Goal: Task Accomplishment & Management: Use online tool/utility

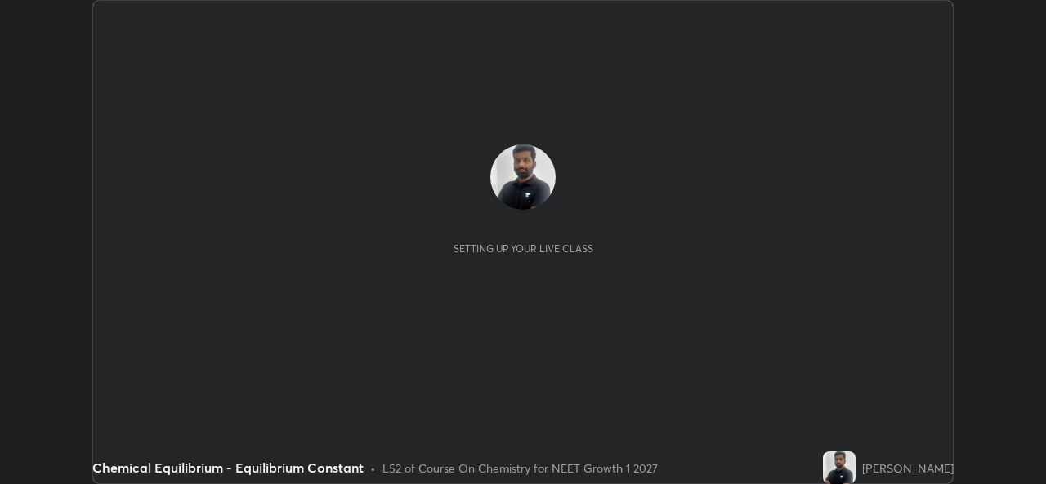
scroll to position [484, 1046]
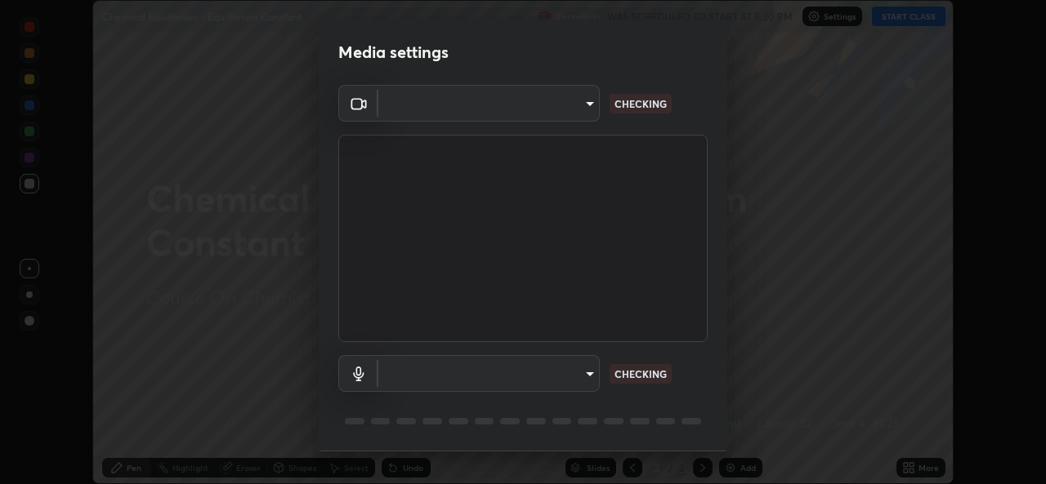
type input "57fe27bd87a5c904b82cfb68591c05e5b7b0fb216399449cf39a3c9620d95e23"
type input "communications"
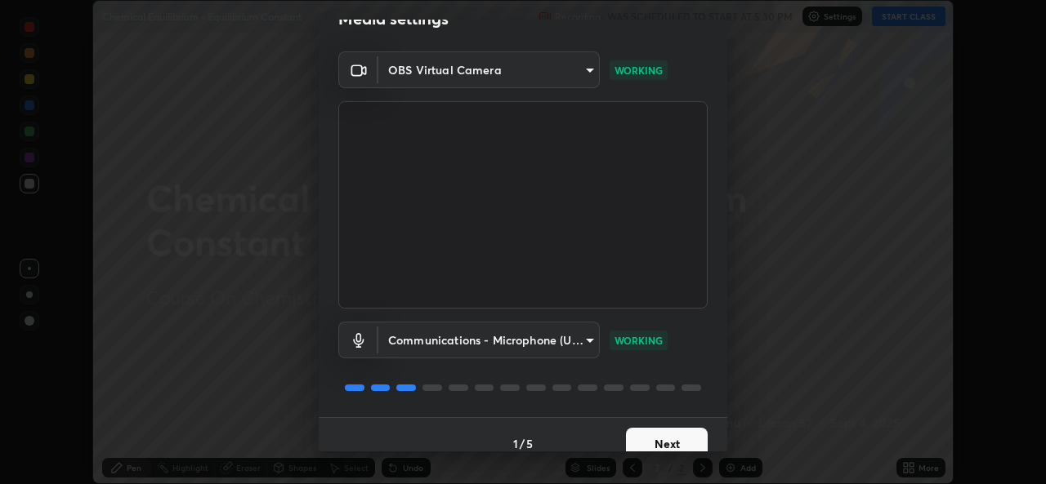
scroll to position [51, 0]
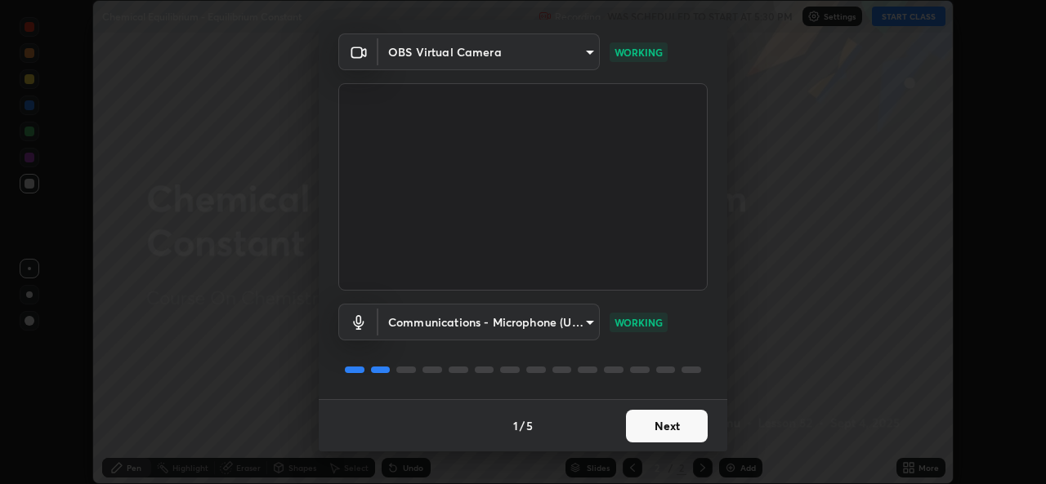
click at [652, 417] on button "Next" at bounding box center [667, 426] width 82 height 33
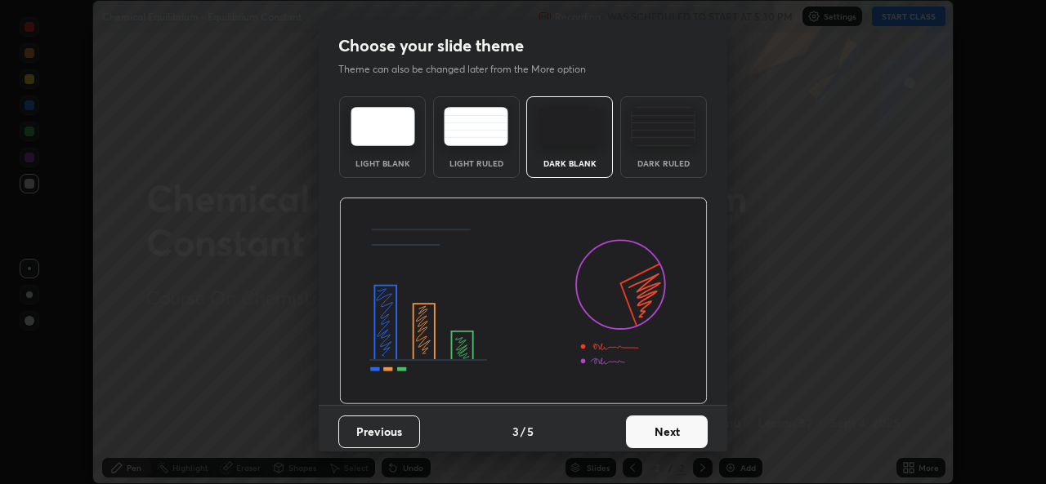
click at [658, 429] on button "Next" at bounding box center [667, 432] width 82 height 33
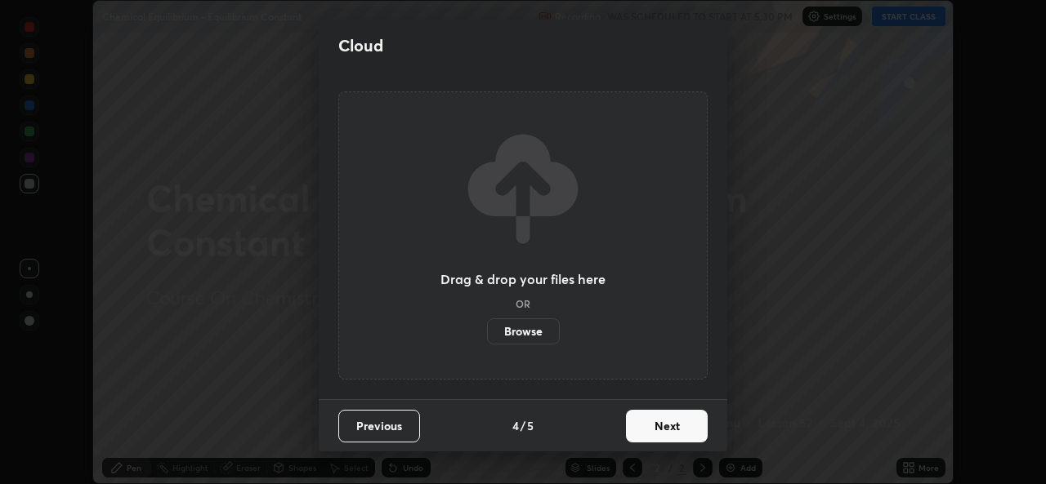
click at [674, 426] on button "Next" at bounding box center [667, 426] width 82 height 33
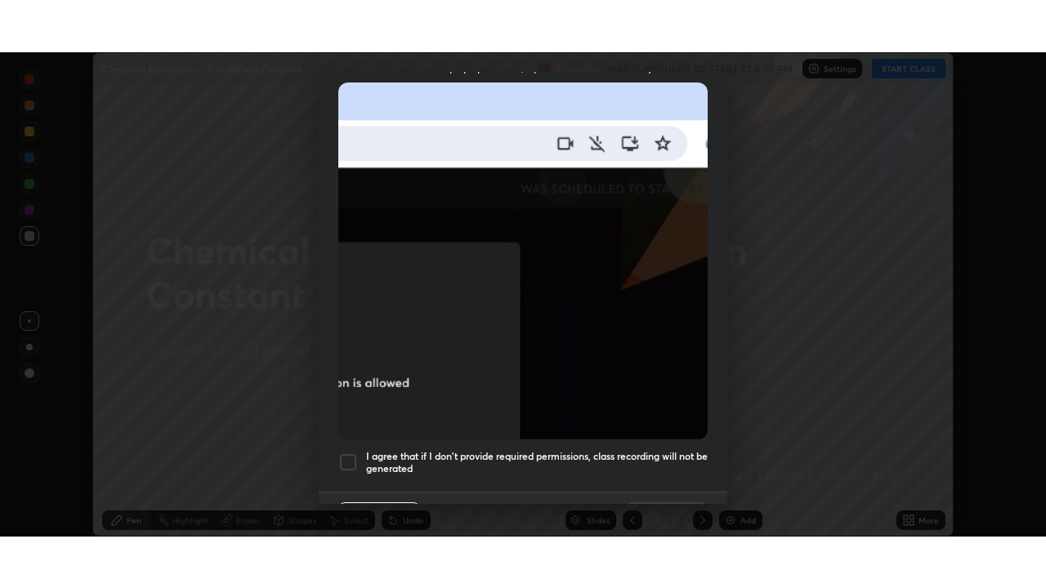
scroll to position [385, 0]
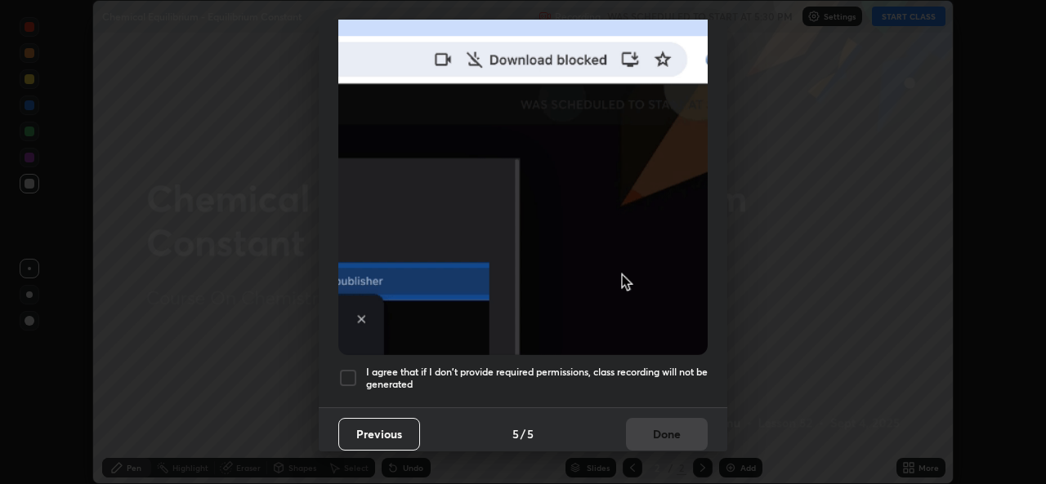
click at [663, 366] on h5 "I agree that if I don't provide required permissions, class recording will not …" at bounding box center [536, 378] width 341 height 25
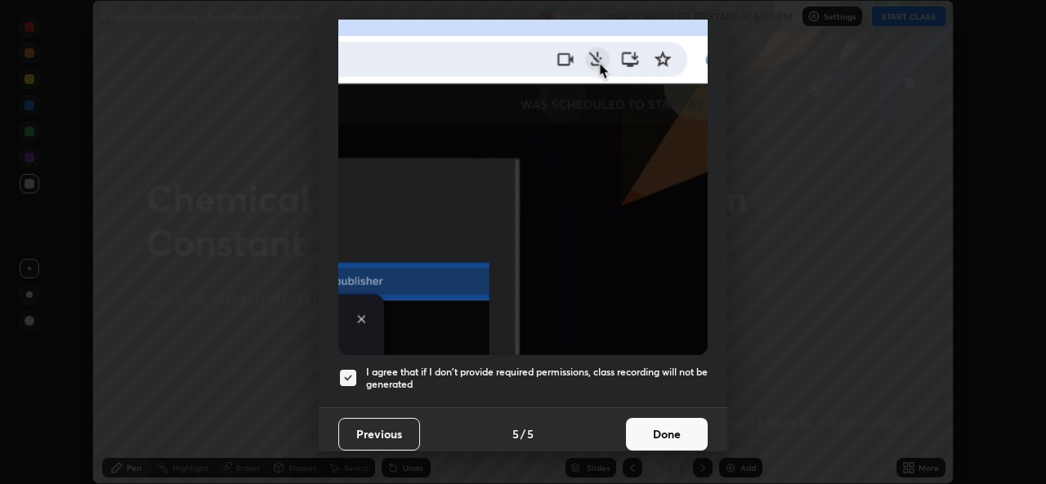
click at [660, 421] on button "Done" at bounding box center [667, 434] width 82 height 33
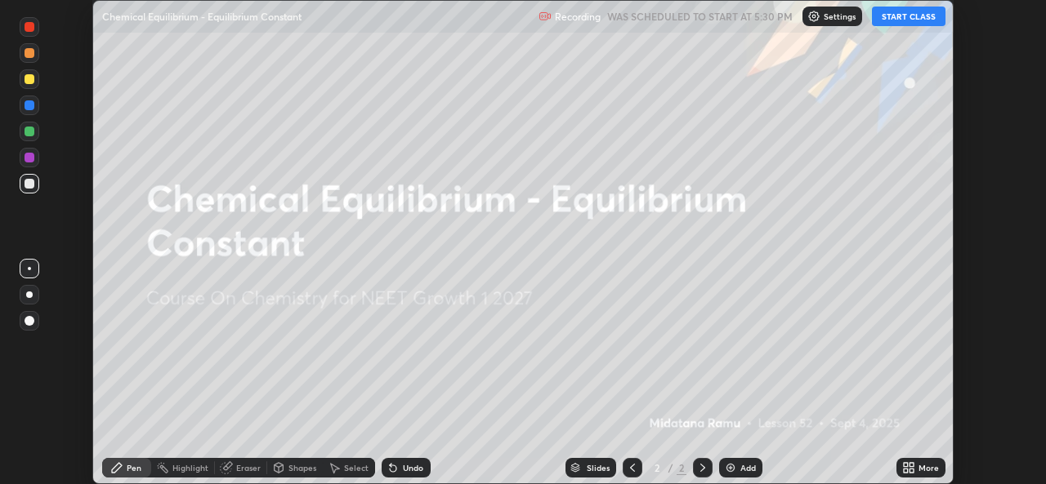
click at [899, 20] on button "START CLASS" at bounding box center [909, 17] width 74 height 20
click at [913, 466] on icon at bounding box center [911, 465] width 4 height 4
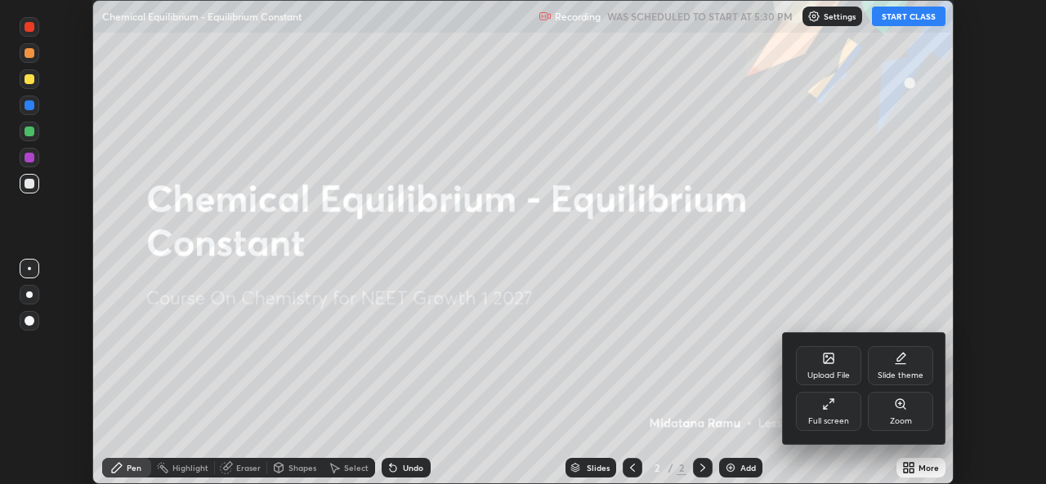
click at [837, 415] on div "Full screen" at bounding box center [828, 411] width 65 height 39
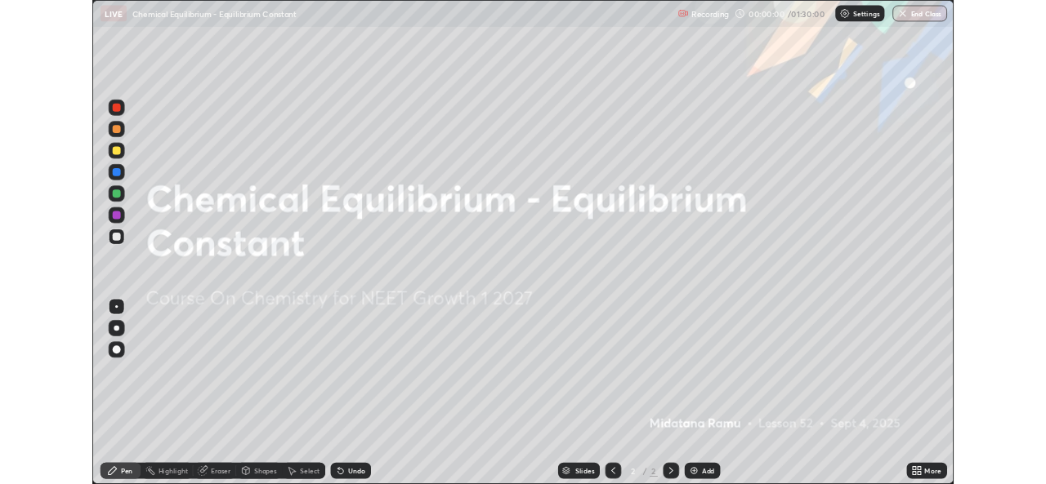
scroll to position [588, 1046]
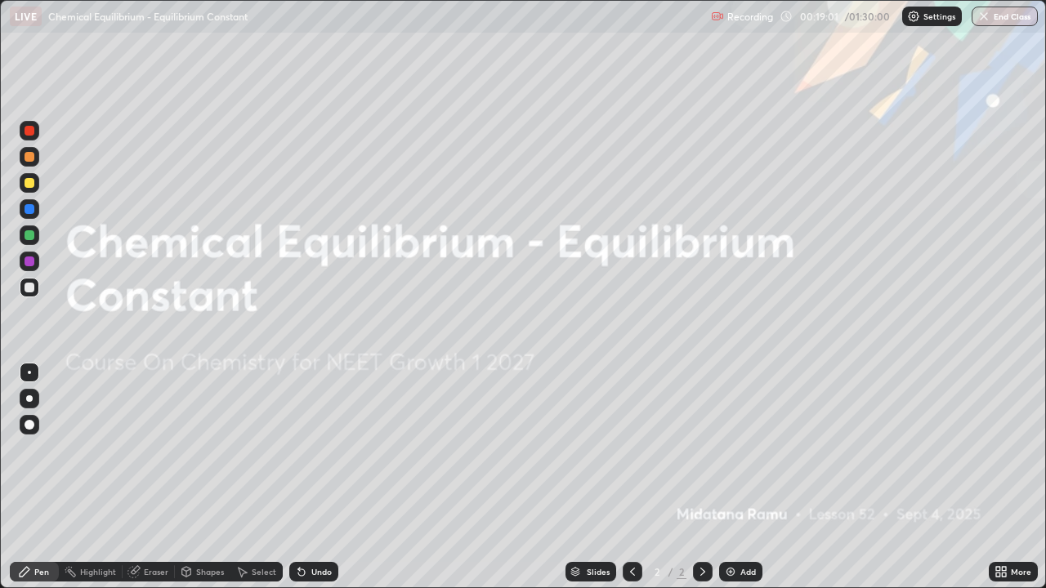
click at [29, 399] on div at bounding box center [29, 398] width 7 height 7
click at [730, 484] on div "Add" at bounding box center [740, 572] width 43 height 20
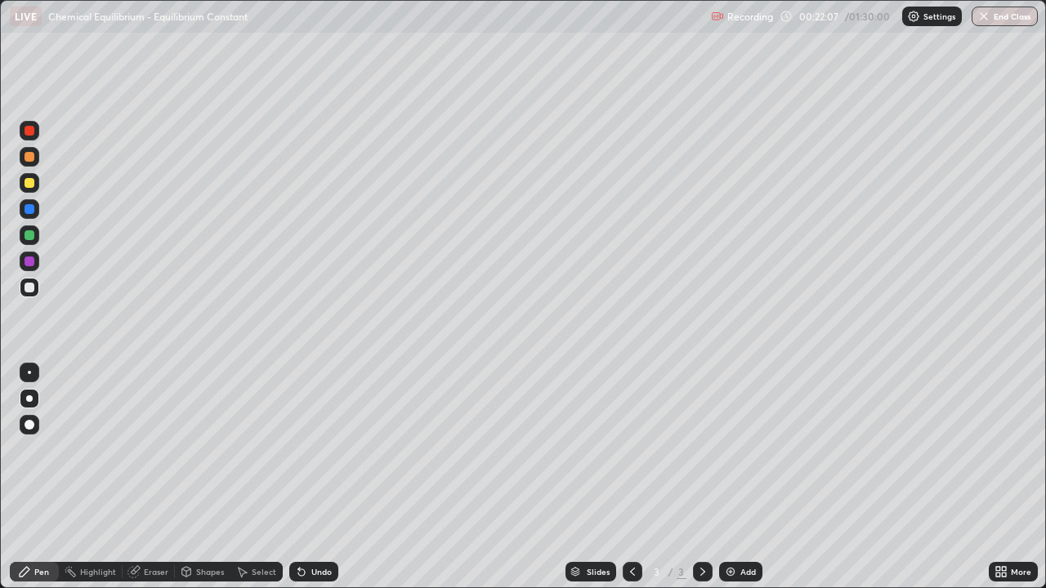
click at [30, 166] on div at bounding box center [30, 157] width 20 height 20
click at [32, 205] on div at bounding box center [30, 209] width 10 height 10
click at [32, 293] on div at bounding box center [30, 288] width 20 height 20
click at [33, 236] on div at bounding box center [30, 235] width 10 height 10
click at [38, 288] on div at bounding box center [30, 288] width 20 height 20
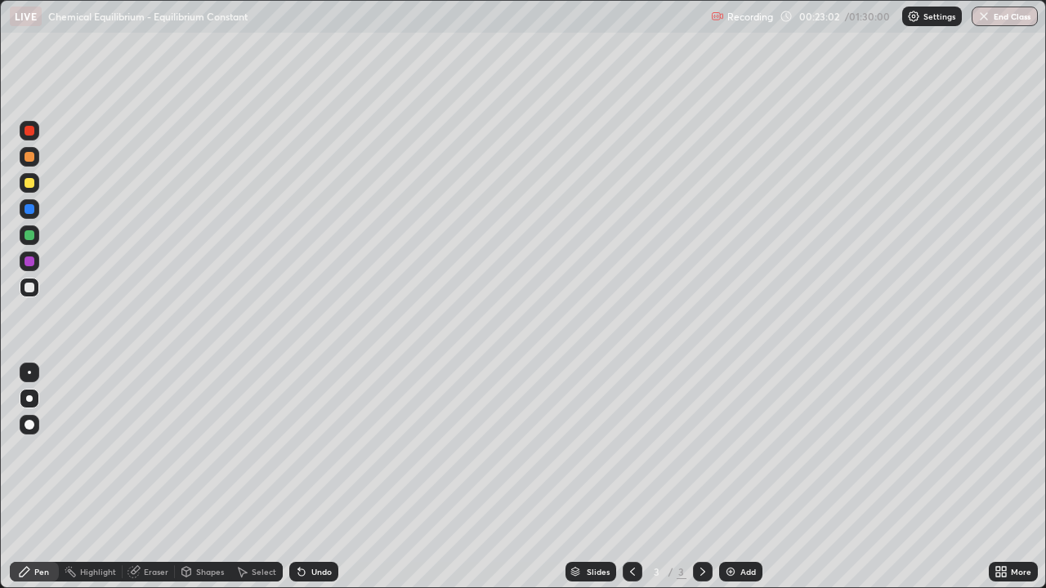
click at [28, 265] on div at bounding box center [30, 262] width 10 height 10
click at [28, 237] on div at bounding box center [30, 235] width 10 height 10
click at [35, 290] on div at bounding box center [30, 288] width 20 height 20
click at [33, 212] on div at bounding box center [30, 209] width 20 height 20
click at [196, 484] on div "Shapes" at bounding box center [210, 572] width 28 height 8
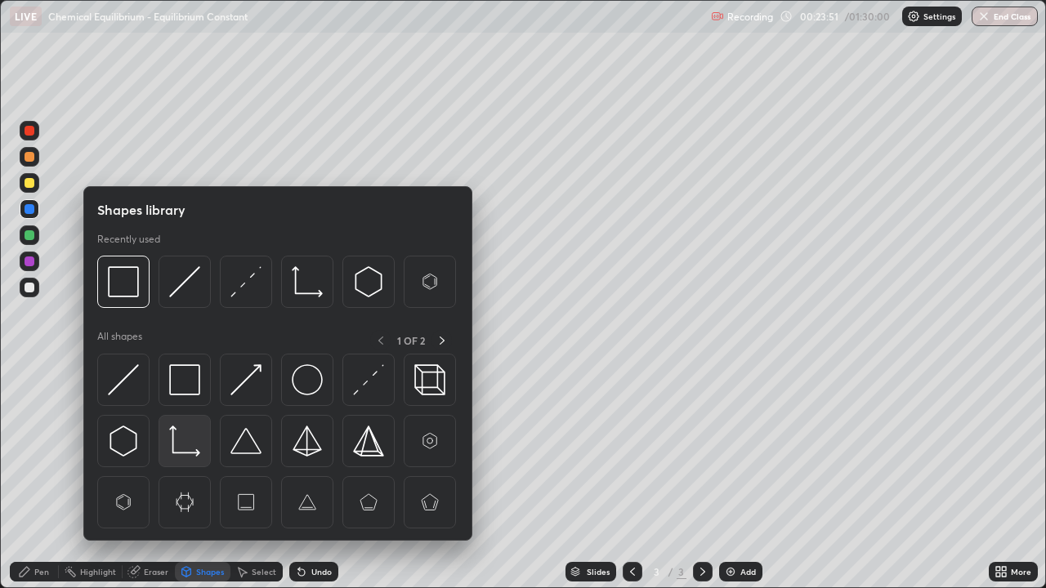
click at [185, 448] on img at bounding box center [184, 441] width 31 height 31
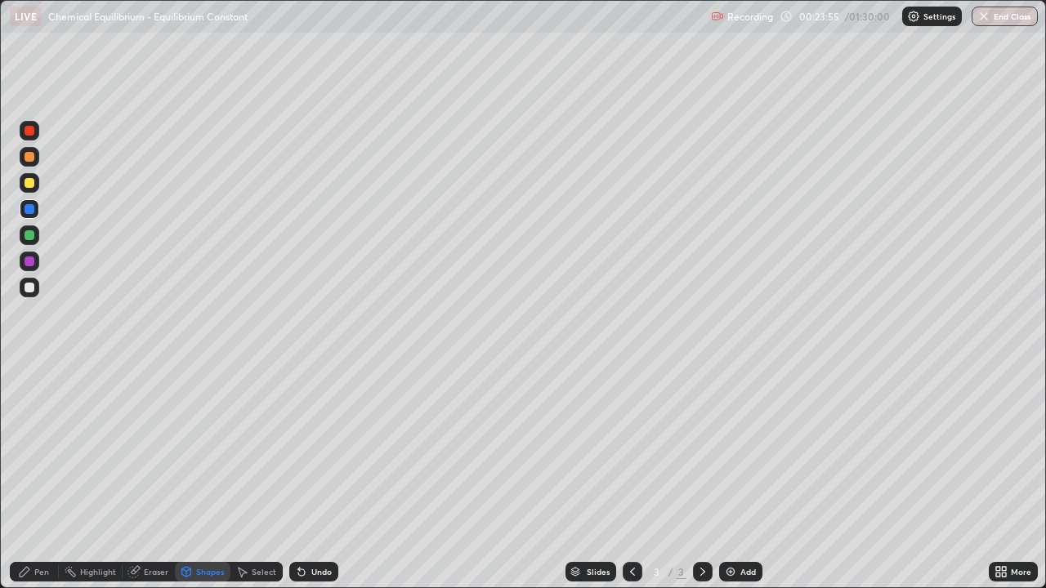
click at [29, 484] on icon at bounding box center [24, 571] width 13 height 13
click at [29, 262] on div at bounding box center [30, 262] width 10 height 10
click at [33, 181] on div at bounding box center [30, 183] width 10 height 10
click at [317, 484] on div "Undo" at bounding box center [313, 572] width 49 height 20
click at [28, 286] on div at bounding box center [30, 288] width 10 height 10
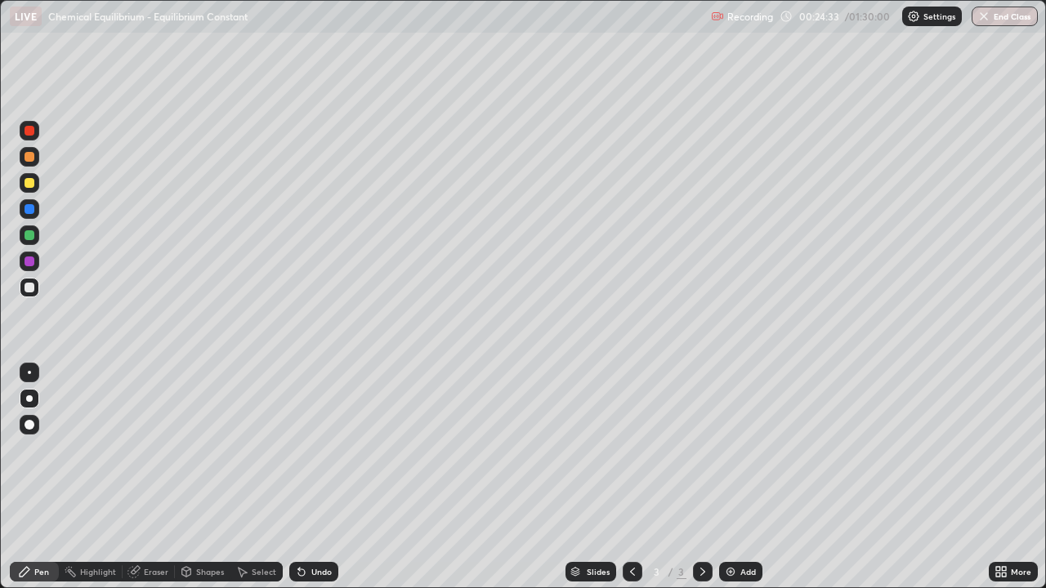
click at [303, 484] on icon at bounding box center [301, 571] width 13 height 13
click at [306, 484] on div "Undo" at bounding box center [313, 572] width 49 height 20
click at [33, 160] on div at bounding box center [30, 157] width 10 height 10
click at [27, 234] on div at bounding box center [30, 235] width 10 height 10
click at [38, 288] on div at bounding box center [30, 288] width 20 height 20
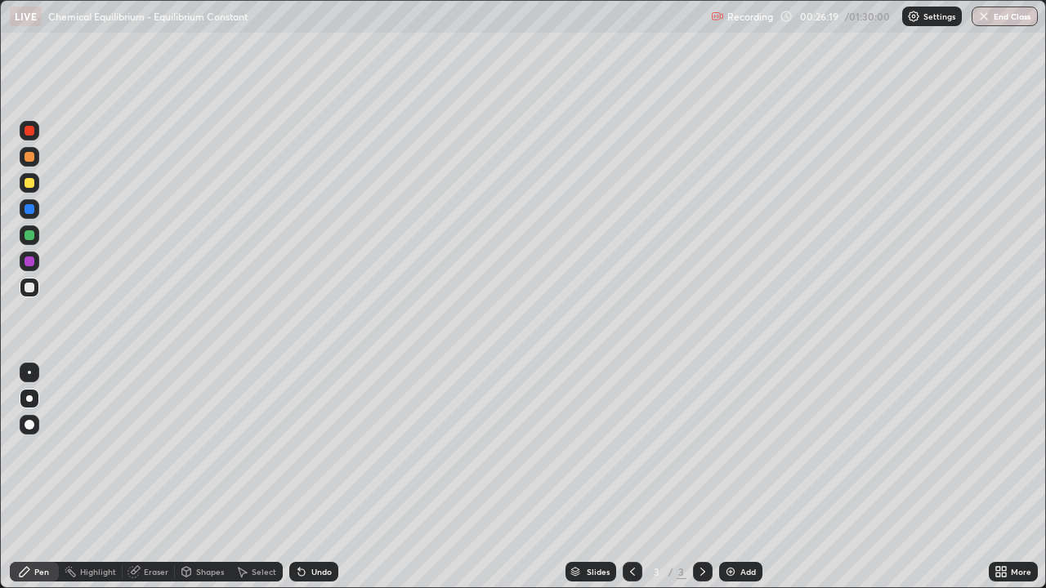
click at [325, 484] on div "Undo" at bounding box center [313, 572] width 49 height 20
click at [320, 484] on div "Undo" at bounding box center [321, 572] width 20 height 8
click at [136, 484] on icon at bounding box center [135, 570] width 9 height 8
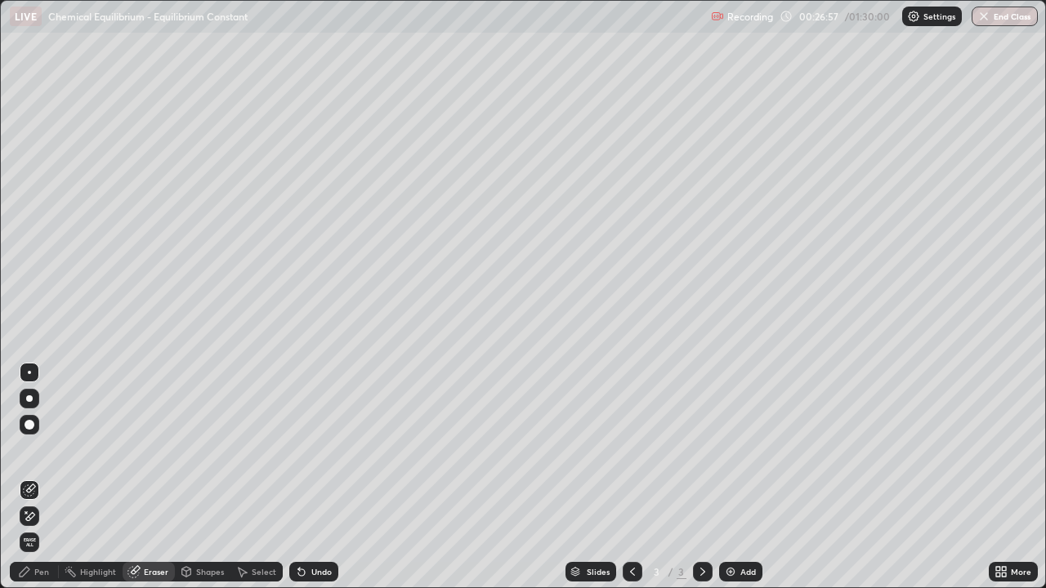
click at [25, 484] on icon at bounding box center [25, 572] width 10 height 10
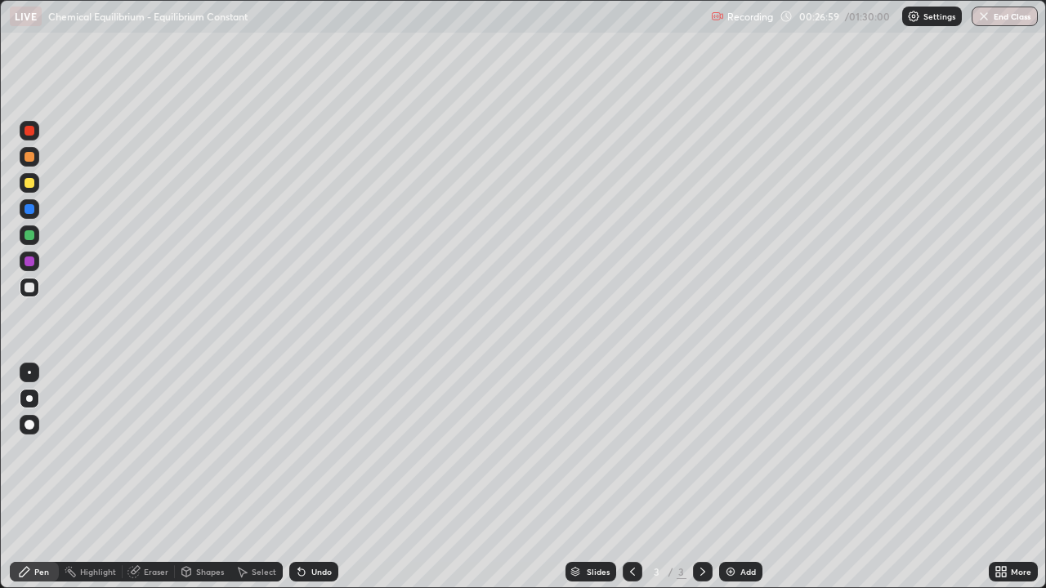
click at [30, 237] on div at bounding box center [30, 235] width 10 height 10
click at [30, 288] on div at bounding box center [30, 288] width 10 height 10
click at [29, 264] on div at bounding box center [30, 262] width 10 height 10
click at [30, 244] on div at bounding box center [30, 235] width 20 height 20
click at [32, 261] on div at bounding box center [30, 262] width 10 height 10
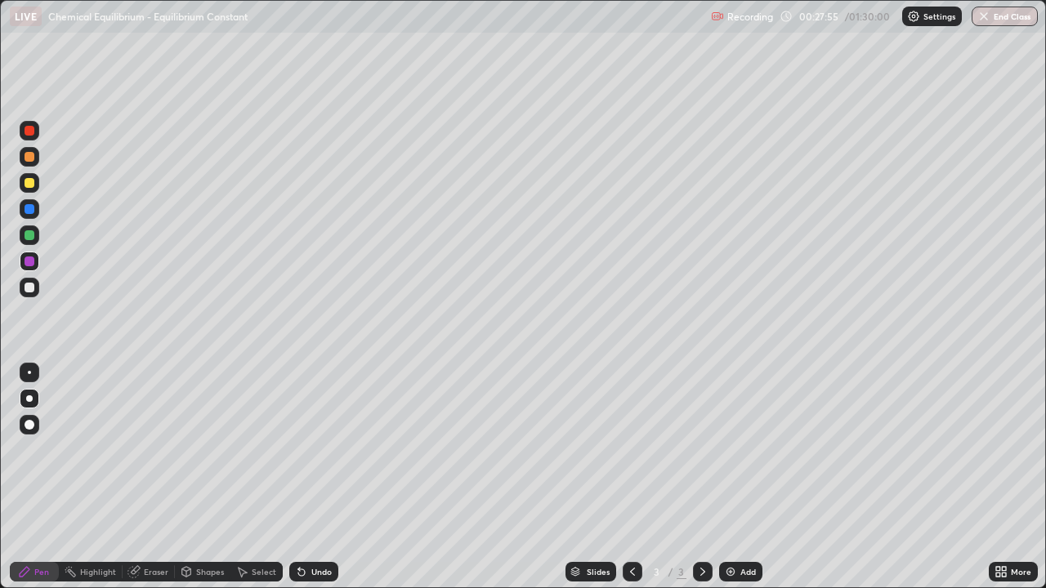
click at [317, 484] on div "Undo" at bounding box center [321, 572] width 20 height 8
click at [31, 183] on div at bounding box center [30, 183] width 10 height 10
click at [31, 286] on div at bounding box center [30, 288] width 10 height 10
click at [317, 484] on div "Undo" at bounding box center [321, 572] width 20 height 8
click at [327, 484] on div "Undo" at bounding box center [313, 572] width 49 height 20
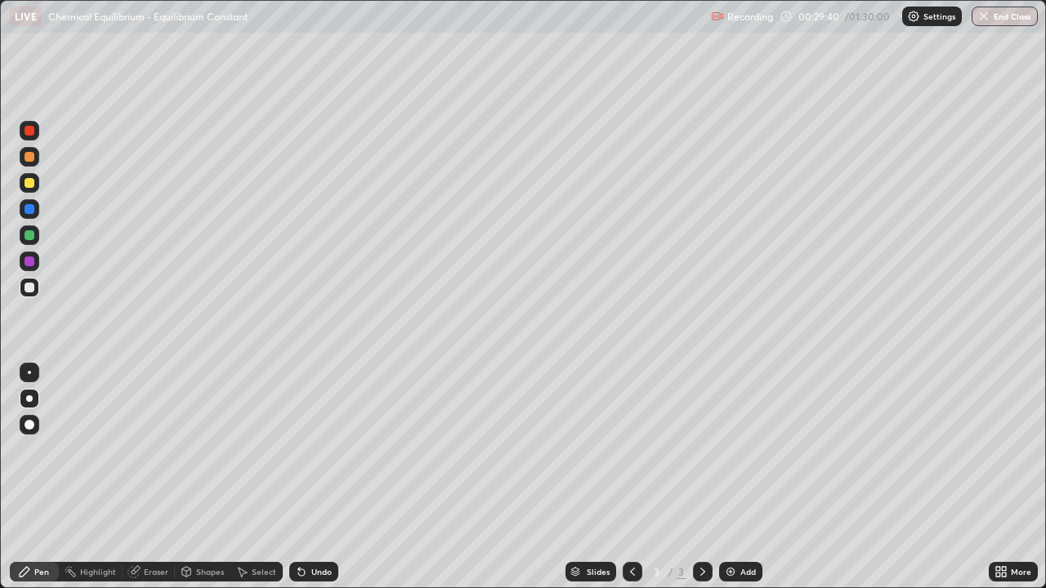
click at [322, 484] on div "Undo" at bounding box center [313, 572] width 49 height 20
click at [318, 484] on div "Undo" at bounding box center [313, 572] width 49 height 20
click at [315, 484] on div "Undo" at bounding box center [313, 572] width 49 height 20
click at [310, 484] on div "Undo" at bounding box center [313, 572] width 49 height 20
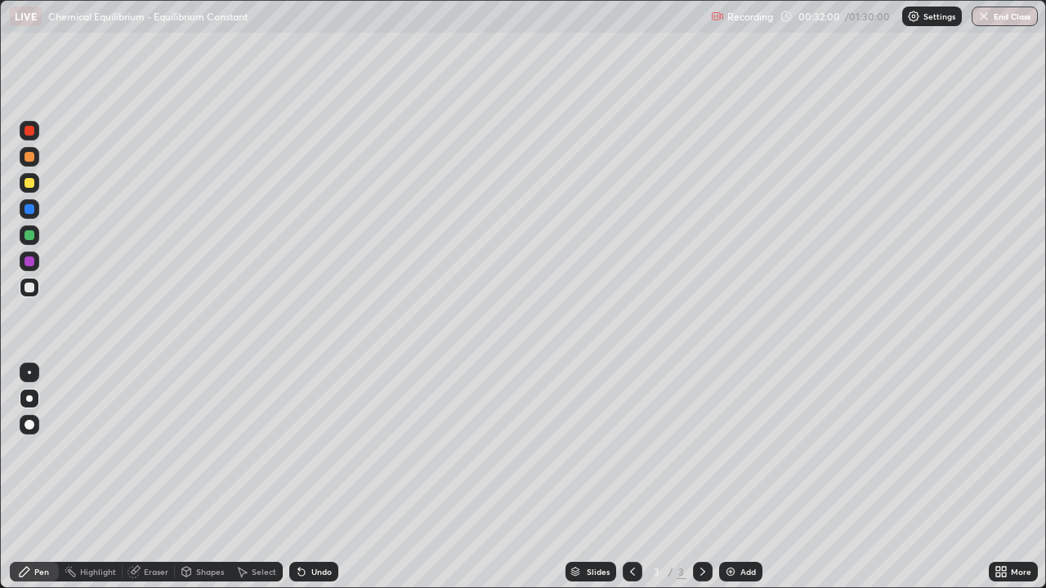
click at [731, 484] on img at bounding box center [730, 571] width 13 height 13
click at [29, 236] on div at bounding box center [30, 235] width 10 height 10
click at [32, 288] on div at bounding box center [30, 288] width 10 height 10
click at [33, 190] on div at bounding box center [30, 183] width 20 height 20
click at [30, 294] on div at bounding box center [30, 288] width 20 height 20
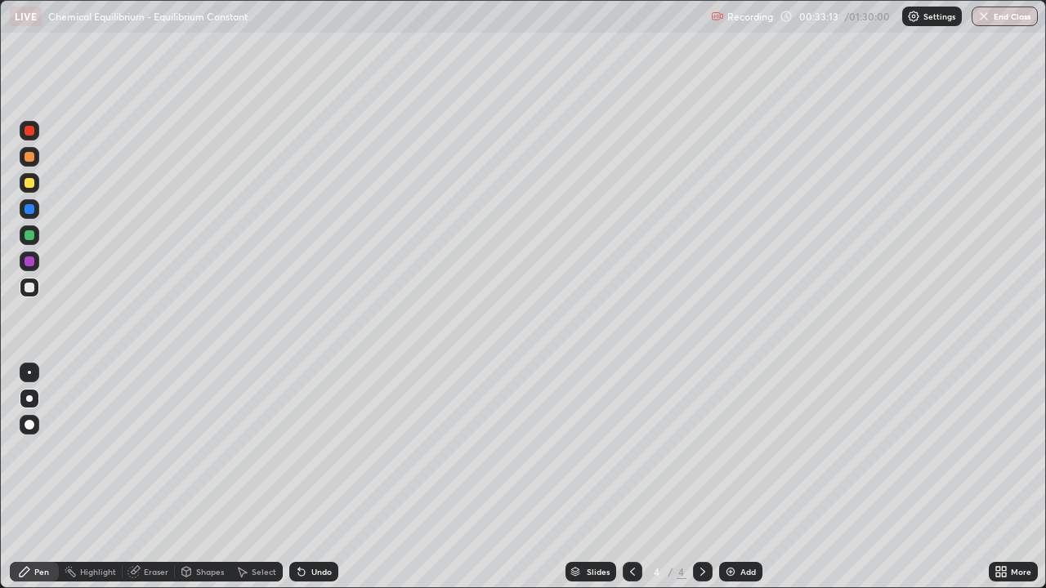
click at [631, 484] on icon at bounding box center [632, 571] width 13 height 13
click at [701, 484] on div at bounding box center [703, 572] width 20 height 20
click at [308, 484] on div "Undo" at bounding box center [313, 572] width 49 height 20
click at [314, 484] on div "Undo" at bounding box center [321, 572] width 20 height 8
click at [323, 484] on div "Undo" at bounding box center [321, 572] width 20 height 8
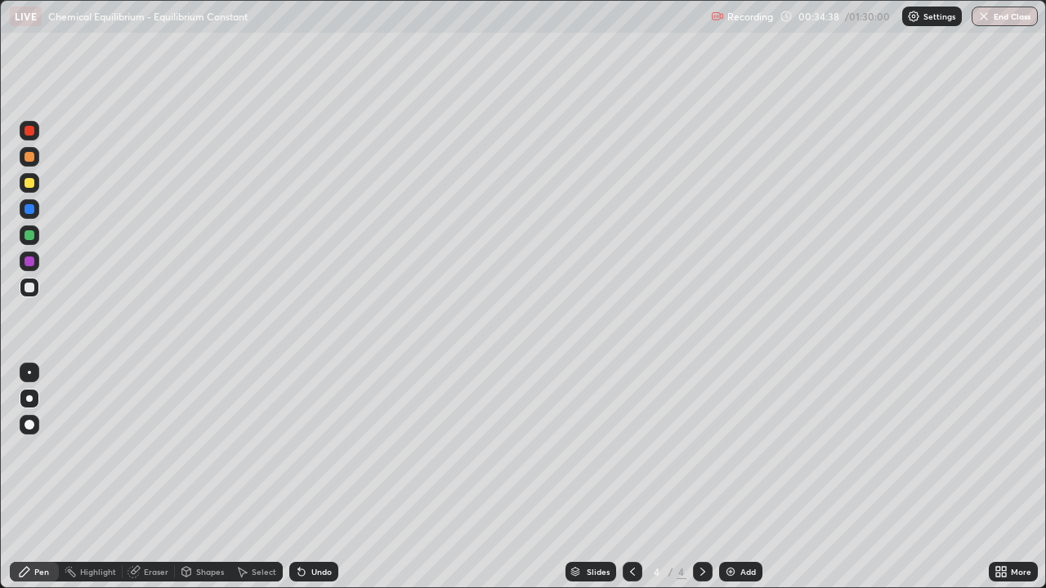
click at [322, 484] on div "Undo" at bounding box center [321, 572] width 20 height 8
click at [323, 484] on div "Undo" at bounding box center [321, 572] width 20 height 8
click at [324, 484] on div "Undo" at bounding box center [321, 572] width 20 height 8
click at [326, 484] on div "Undo" at bounding box center [321, 572] width 20 height 8
click at [328, 484] on div "Undo" at bounding box center [321, 572] width 20 height 8
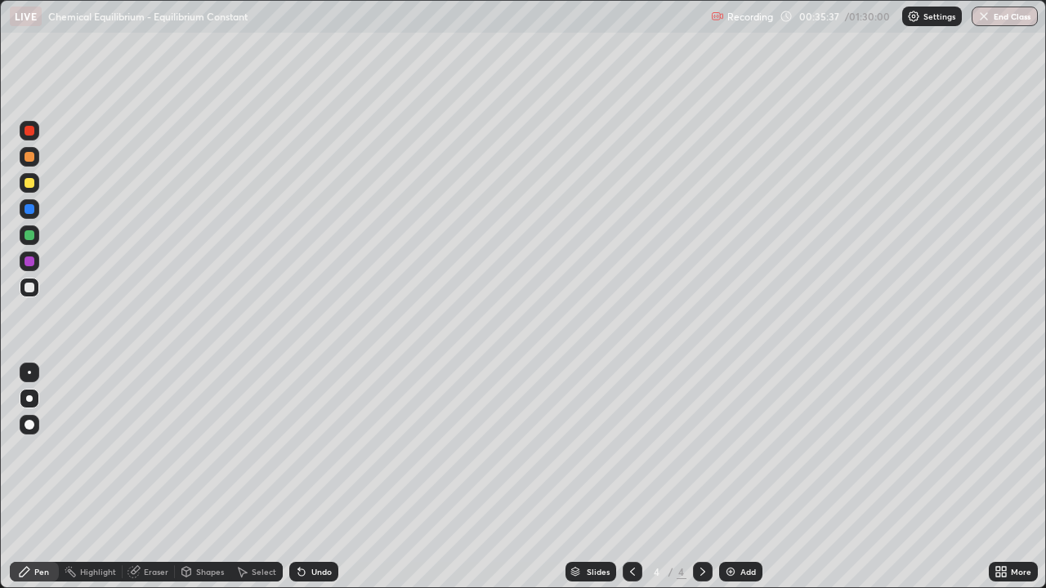
click at [318, 484] on div "Undo" at bounding box center [321, 572] width 20 height 8
click at [150, 484] on div "Eraser" at bounding box center [156, 572] width 25 height 8
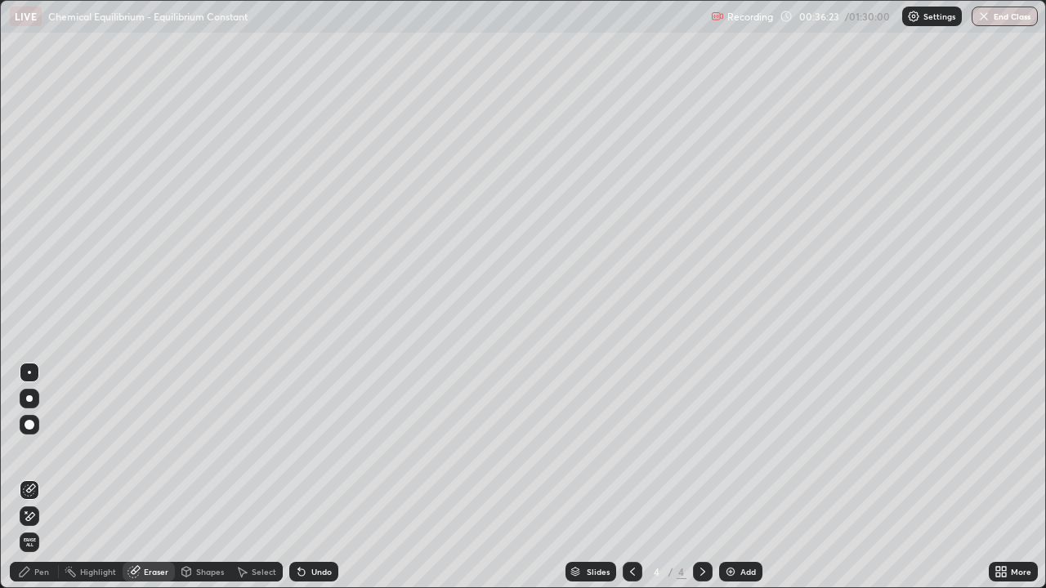
click at [31, 484] on icon at bounding box center [24, 571] width 13 height 13
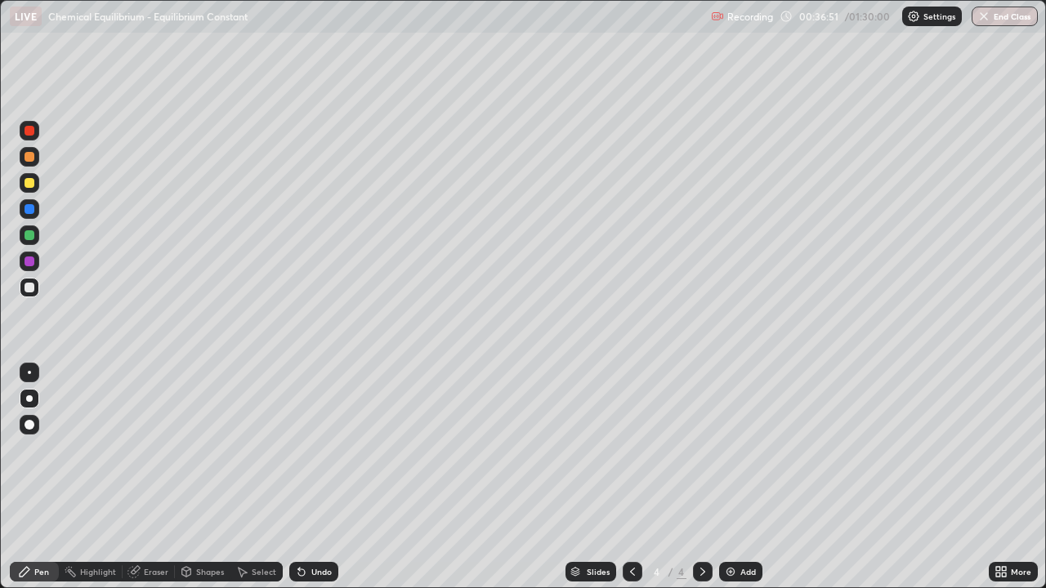
click at [29, 259] on div at bounding box center [30, 262] width 10 height 10
click at [318, 484] on div "Undo" at bounding box center [321, 572] width 20 height 8
click at [319, 484] on div "Undo" at bounding box center [313, 572] width 49 height 20
click at [311, 484] on div "Undo" at bounding box center [313, 572] width 49 height 20
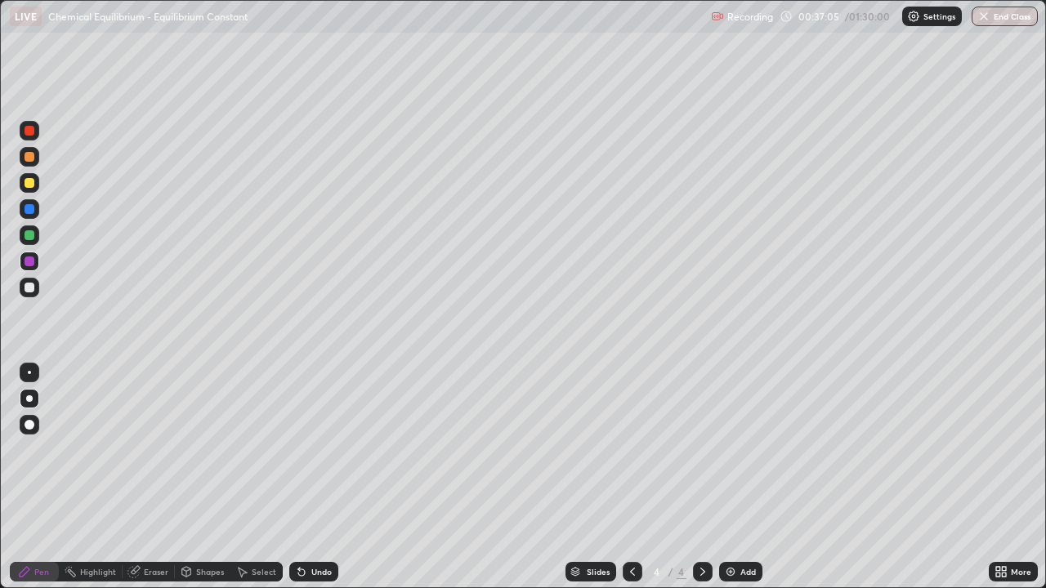
click at [310, 484] on div "Undo" at bounding box center [313, 572] width 49 height 20
click at [29, 288] on div at bounding box center [30, 288] width 10 height 10
click at [31, 259] on div at bounding box center [30, 262] width 10 height 10
click at [30, 288] on div at bounding box center [30, 288] width 10 height 10
click at [319, 484] on div "Undo" at bounding box center [321, 572] width 20 height 8
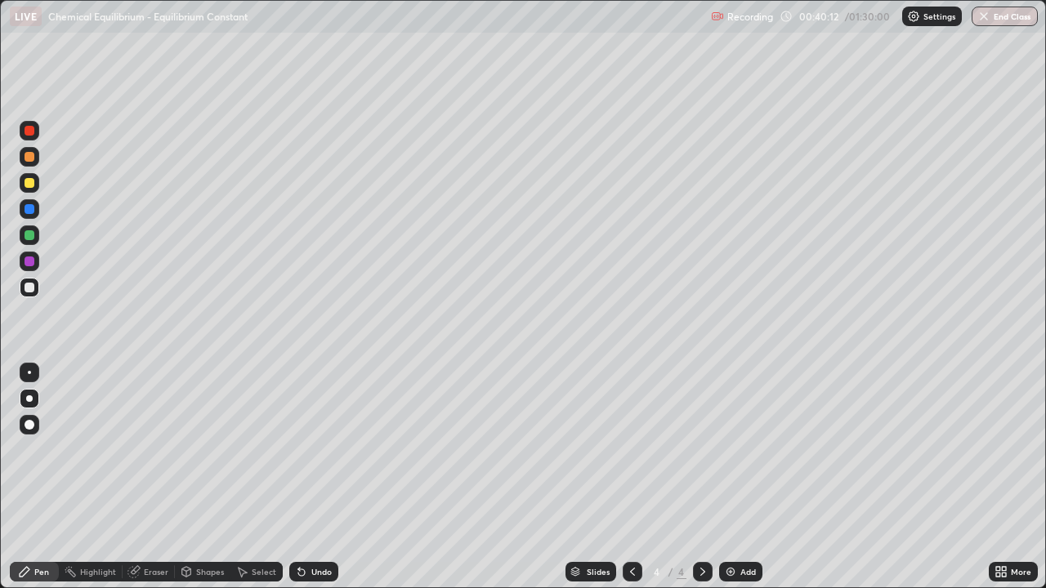
click at [725, 484] on img at bounding box center [730, 571] width 13 height 13
click at [31, 157] on div at bounding box center [30, 157] width 10 height 10
click at [32, 216] on div at bounding box center [30, 209] width 20 height 20
click at [33, 234] on div at bounding box center [30, 235] width 10 height 10
click at [30, 286] on div at bounding box center [30, 288] width 10 height 10
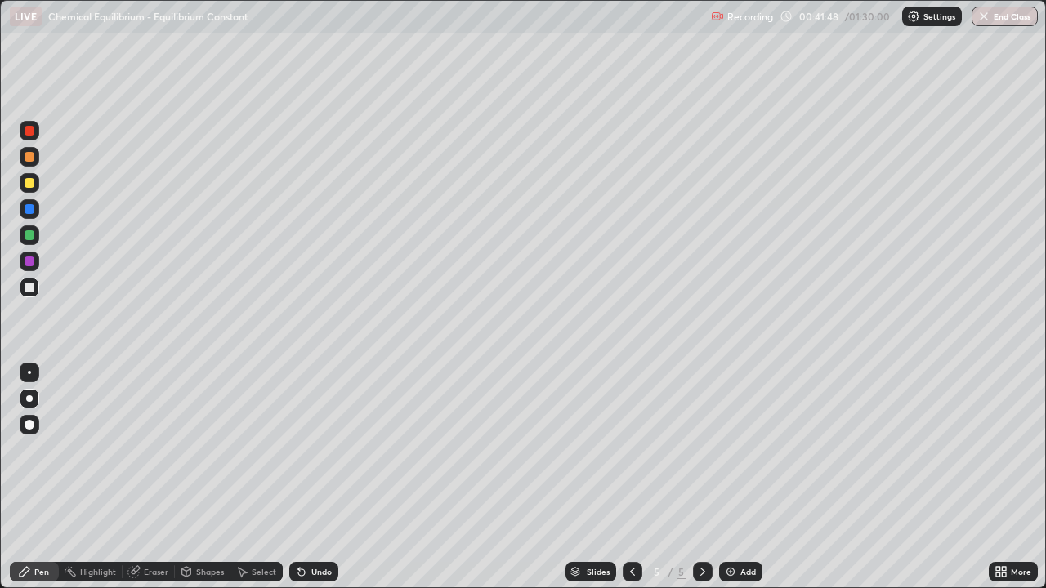
click at [29, 181] on div at bounding box center [30, 183] width 10 height 10
click at [33, 294] on div at bounding box center [30, 288] width 20 height 20
click at [29, 189] on div at bounding box center [30, 183] width 20 height 20
click at [31, 292] on div at bounding box center [30, 288] width 10 height 10
click at [29, 181] on div at bounding box center [30, 183] width 10 height 10
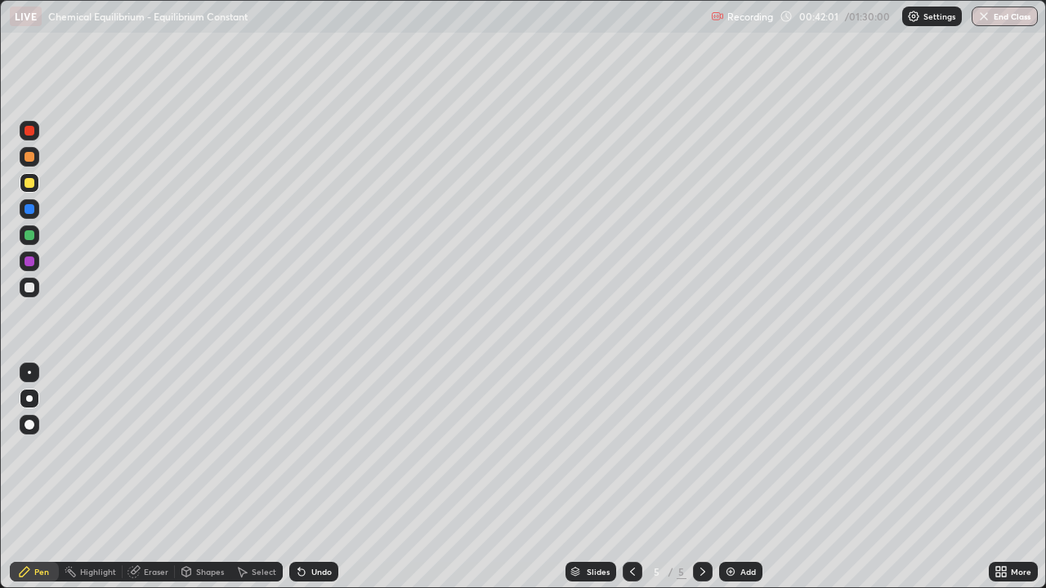
click at [33, 293] on div at bounding box center [30, 288] width 20 height 20
click at [298, 484] on icon at bounding box center [299, 569] width 2 height 2
click at [31, 179] on div at bounding box center [30, 183] width 10 height 10
click at [27, 288] on div at bounding box center [30, 288] width 10 height 10
click at [35, 184] on div at bounding box center [30, 183] width 20 height 20
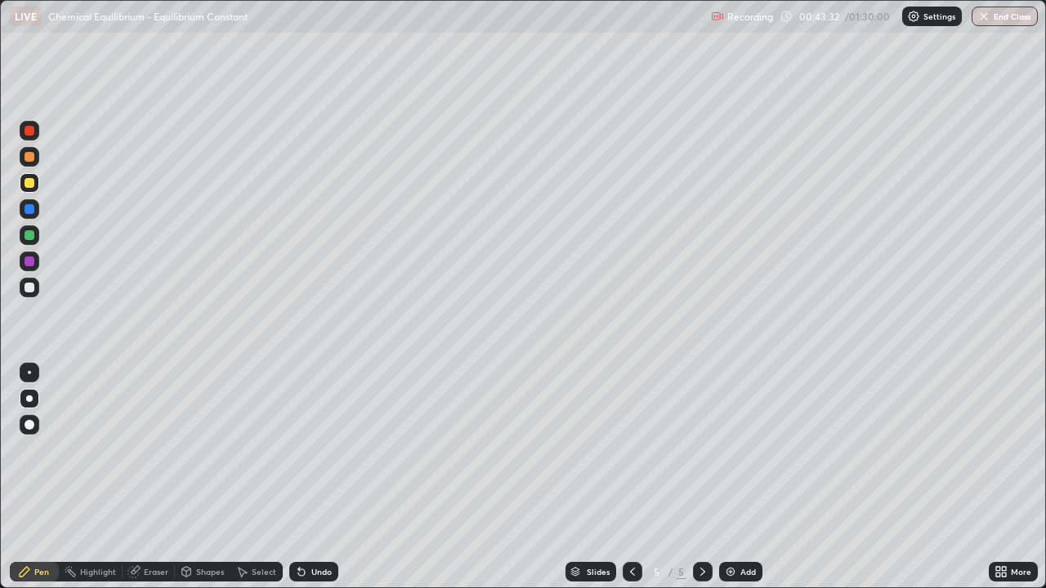
click at [36, 293] on div at bounding box center [30, 288] width 20 height 20
click at [33, 132] on div at bounding box center [30, 131] width 10 height 10
click at [38, 287] on div at bounding box center [30, 288] width 20 height 20
click at [732, 484] on img at bounding box center [730, 571] width 13 height 13
click at [640, 484] on div at bounding box center [633, 572] width 20 height 20
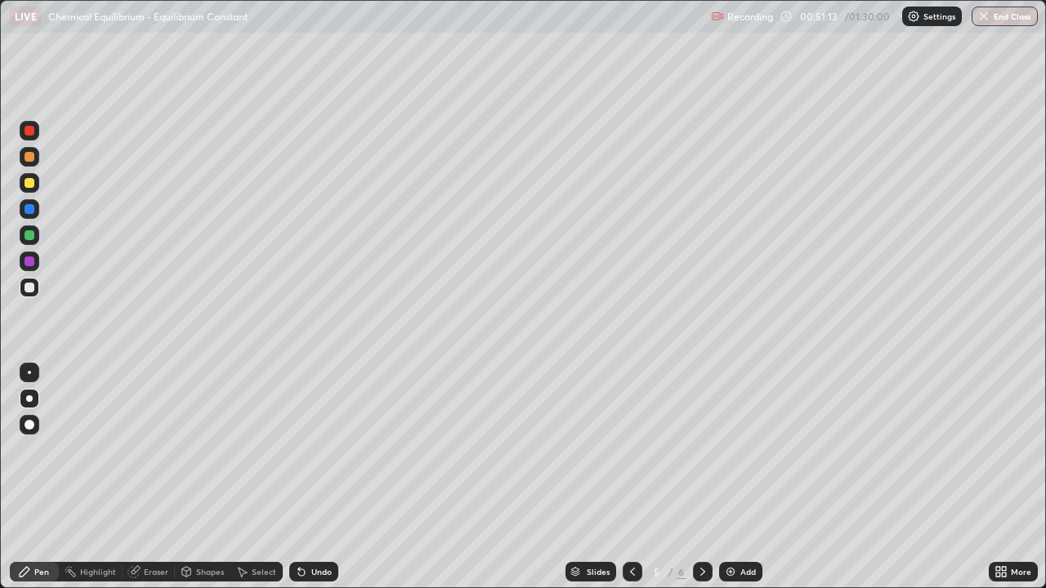
click at [631, 484] on icon at bounding box center [632, 571] width 13 height 13
click at [701, 484] on icon at bounding box center [702, 571] width 13 height 13
click at [703, 484] on icon at bounding box center [702, 571] width 13 height 13
click at [29, 158] on div at bounding box center [30, 157] width 10 height 10
click at [30, 262] on div at bounding box center [30, 262] width 10 height 10
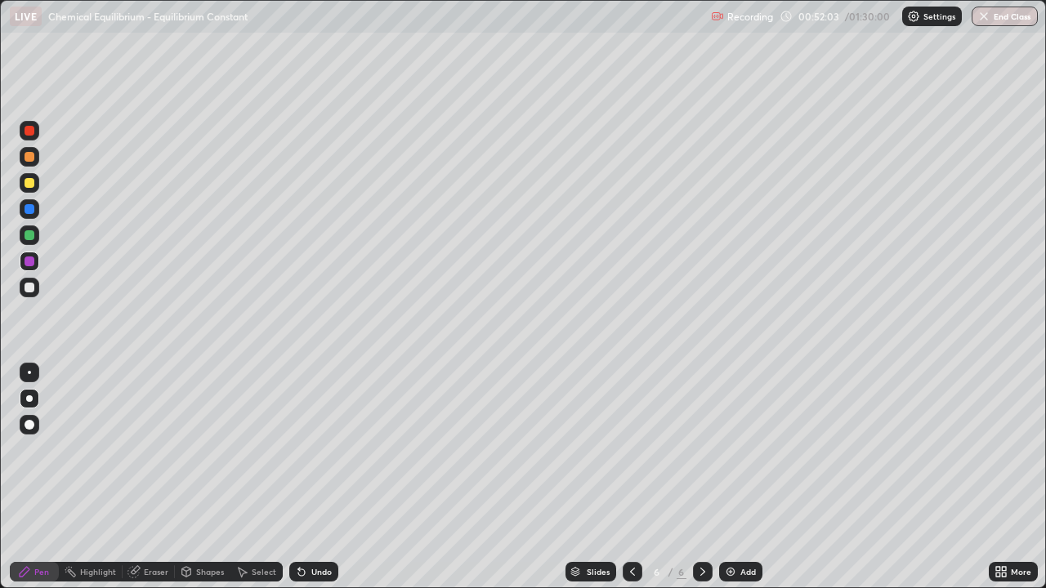
click at [325, 484] on div "Undo" at bounding box center [321, 572] width 20 height 8
click at [31, 294] on div at bounding box center [30, 288] width 20 height 20
click at [29, 186] on div at bounding box center [30, 183] width 10 height 10
click at [30, 296] on div at bounding box center [30, 288] width 20 height 20
click at [35, 185] on div at bounding box center [30, 183] width 20 height 20
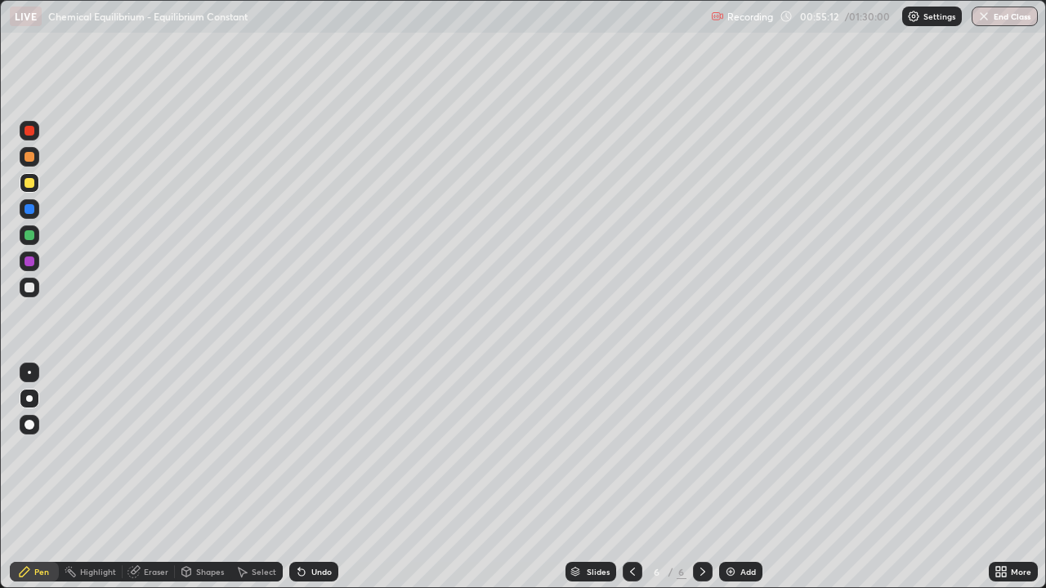
click at [28, 287] on div at bounding box center [30, 288] width 10 height 10
click at [316, 484] on div "Undo" at bounding box center [321, 572] width 20 height 8
click at [315, 484] on div "Undo" at bounding box center [321, 572] width 20 height 8
click at [316, 484] on div "Undo" at bounding box center [321, 572] width 20 height 8
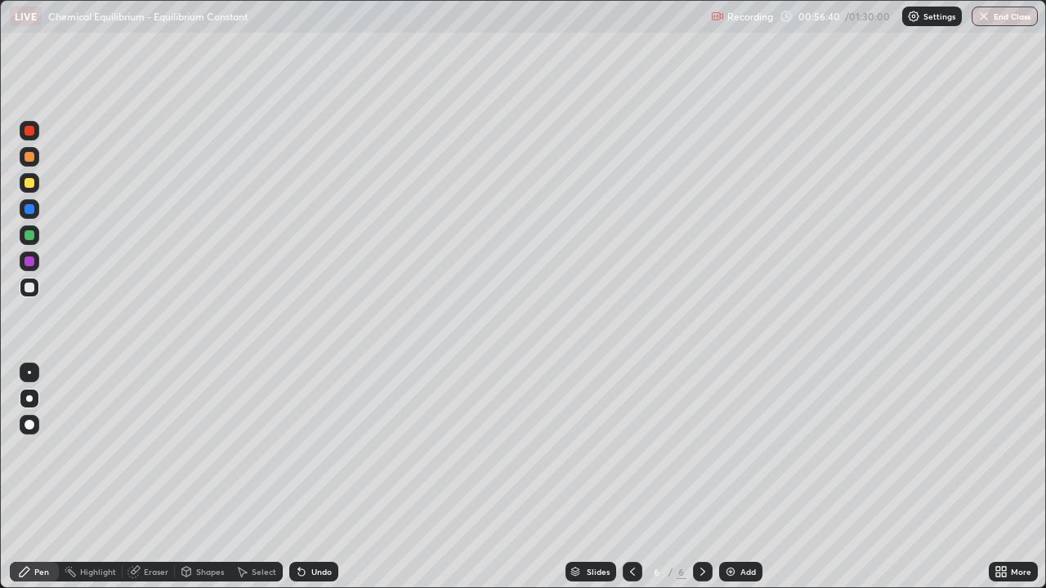
click at [318, 484] on div "Undo" at bounding box center [321, 572] width 20 height 8
click at [316, 484] on div "Undo" at bounding box center [321, 572] width 20 height 8
click at [318, 484] on div "Undo" at bounding box center [313, 572] width 49 height 20
click at [728, 484] on img at bounding box center [730, 571] width 13 height 13
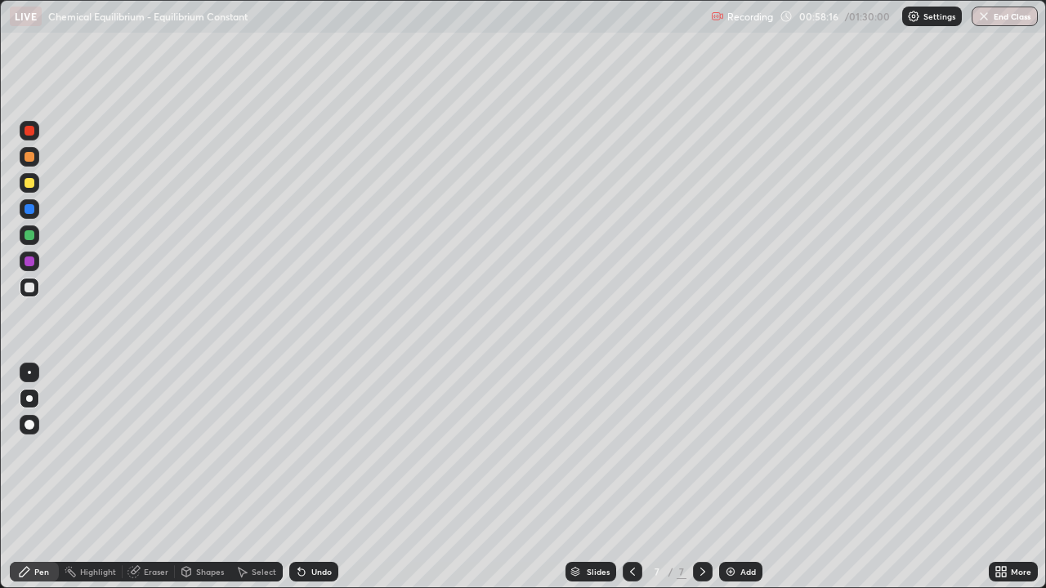
click at [30, 157] on div at bounding box center [30, 157] width 10 height 10
click at [38, 262] on div at bounding box center [30, 262] width 20 height 20
click at [32, 290] on div at bounding box center [30, 288] width 10 height 10
click at [33, 236] on div at bounding box center [30, 235] width 10 height 10
click at [36, 189] on div at bounding box center [30, 183] width 20 height 20
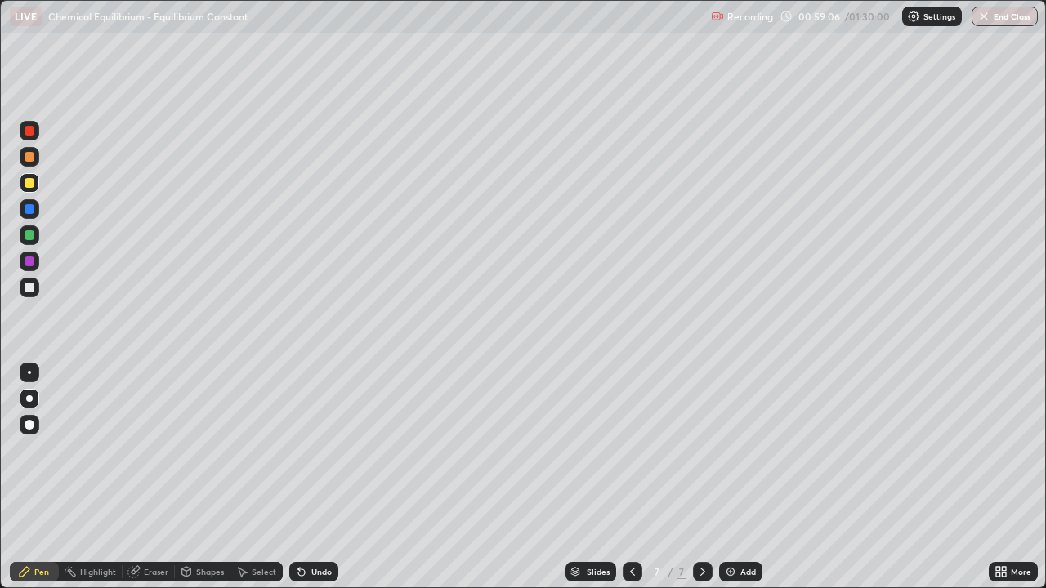
click at [321, 484] on div "Undo" at bounding box center [321, 572] width 20 height 8
click at [324, 484] on div "Undo" at bounding box center [321, 572] width 20 height 8
click at [27, 291] on div at bounding box center [30, 288] width 10 height 10
click at [27, 268] on div at bounding box center [30, 262] width 20 height 20
click at [30, 293] on div at bounding box center [30, 288] width 20 height 20
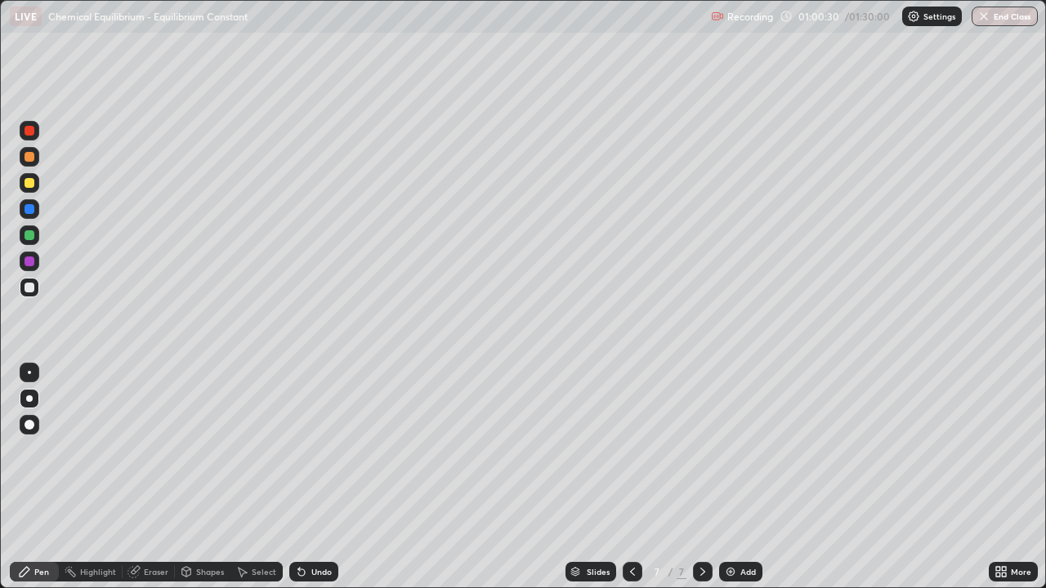
click at [306, 484] on div "Undo" at bounding box center [313, 572] width 49 height 20
click at [149, 484] on div "Eraser" at bounding box center [156, 572] width 25 height 8
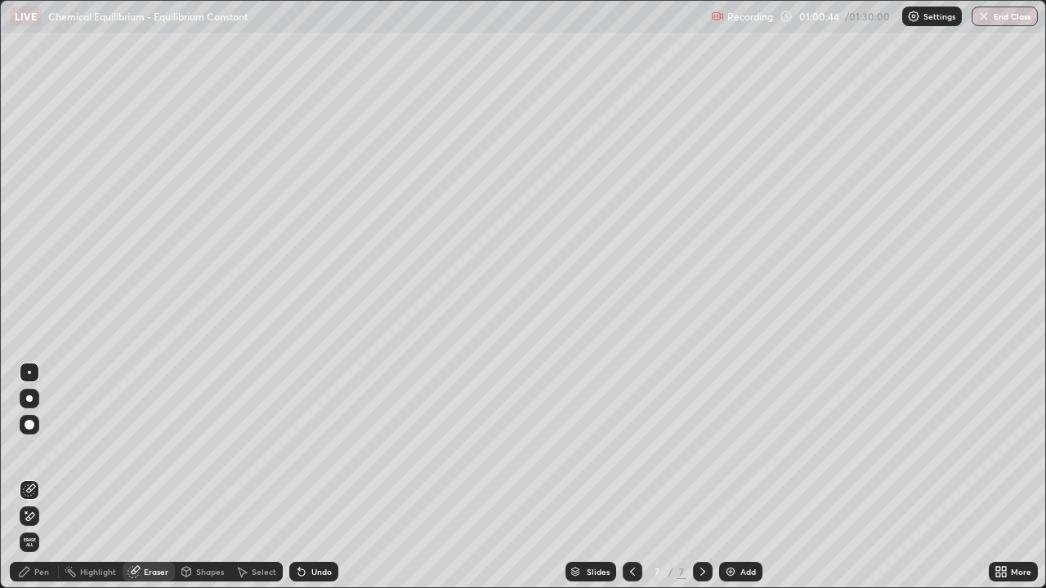
click at [44, 484] on div "Pen" at bounding box center [34, 572] width 49 height 20
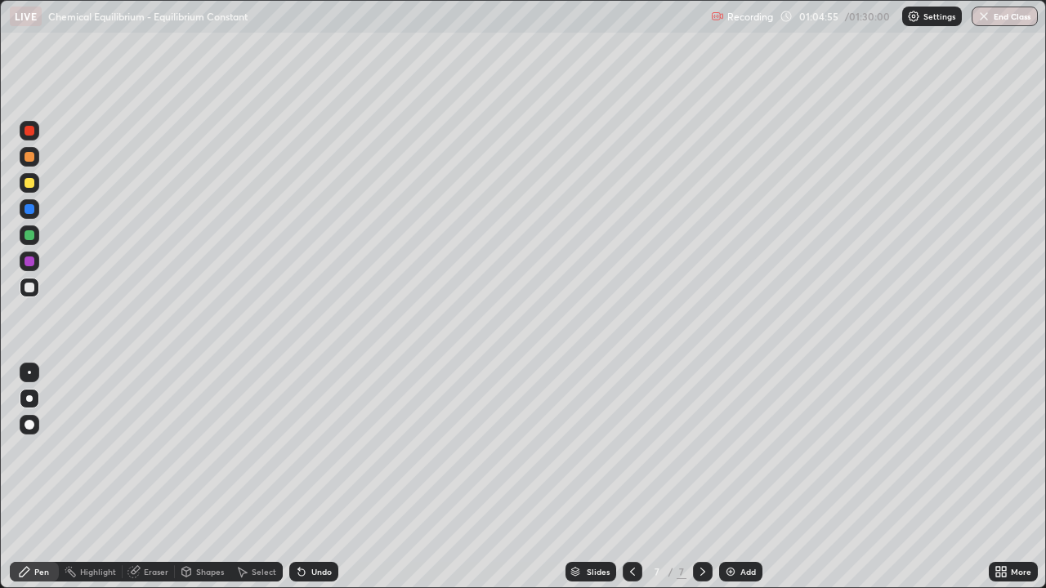
click at [735, 484] on div "Add" at bounding box center [740, 572] width 43 height 20
click at [33, 163] on div at bounding box center [30, 157] width 20 height 20
click at [30, 241] on div at bounding box center [30, 235] width 20 height 20
click at [29, 297] on div at bounding box center [30, 288] width 20 height 20
click at [33, 261] on div at bounding box center [30, 262] width 10 height 10
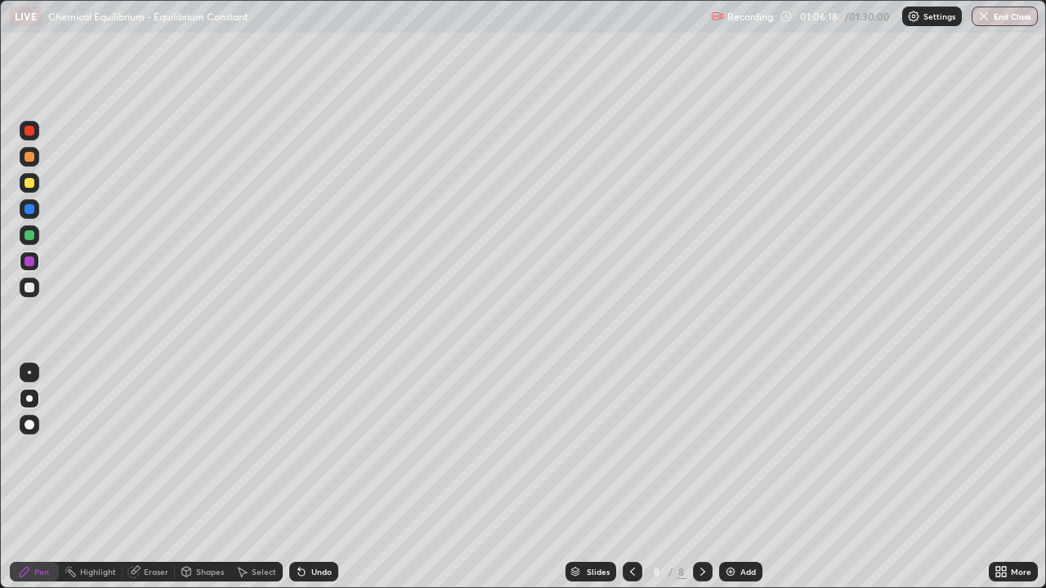
click at [145, 484] on div "Eraser" at bounding box center [156, 572] width 25 height 8
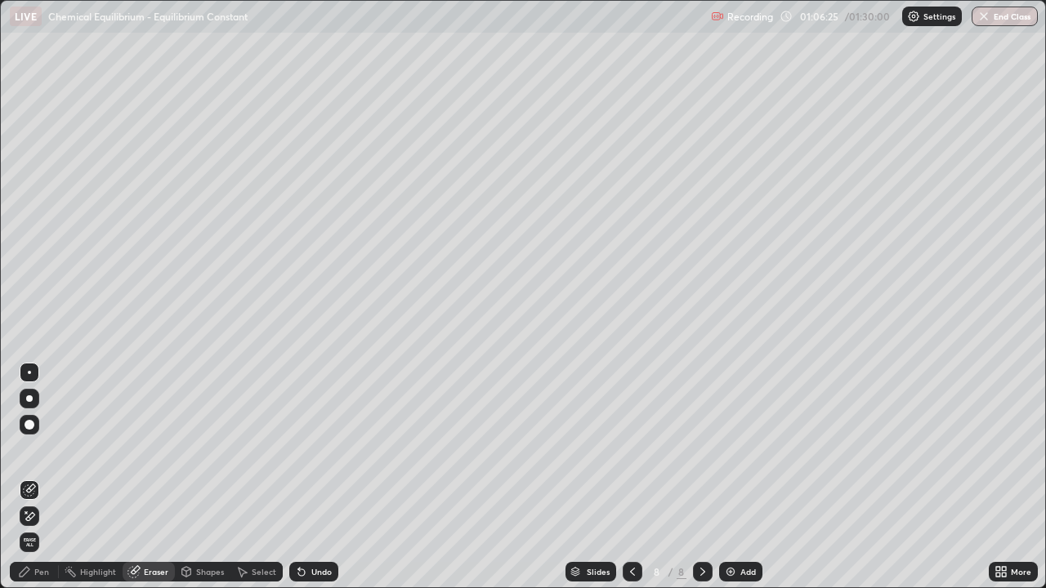
click at [25, 484] on icon at bounding box center [24, 571] width 13 height 13
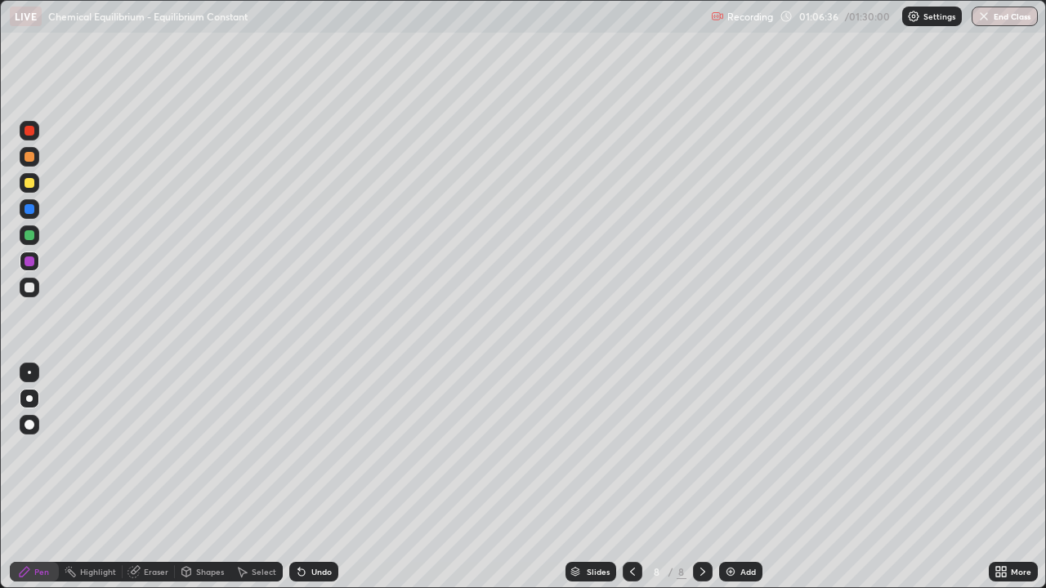
click at [30, 288] on div at bounding box center [30, 288] width 10 height 10
click at [29, 184] on div at bounding box center [30, 183] width 10 height 10
click at [161, 484] on div "Eraser" at bounding box center [156, 572] width 25 height 8
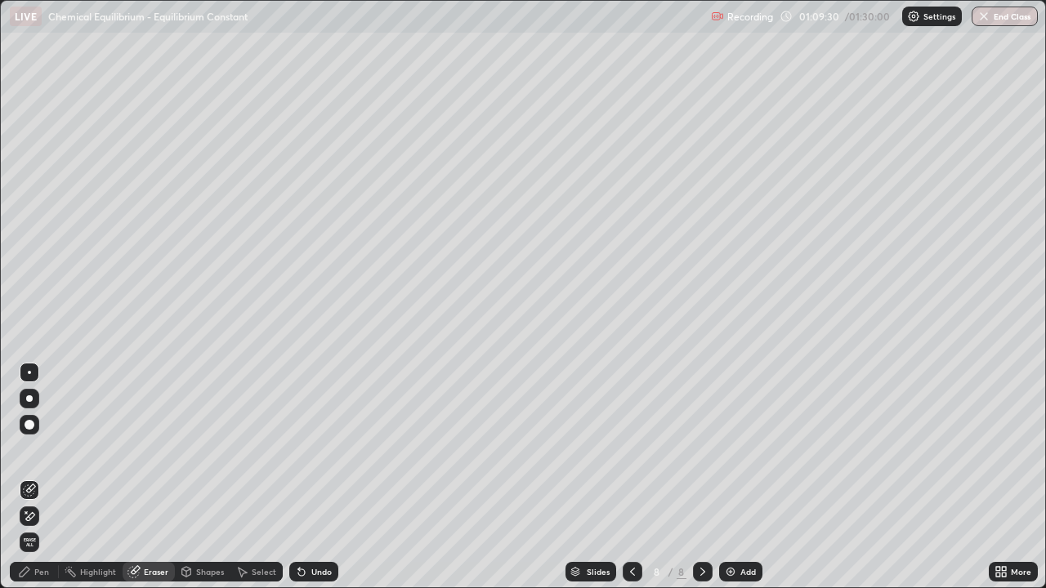
click at [42, 484] on div "Pen" at bounding box center [41, 572] width 15 height 8
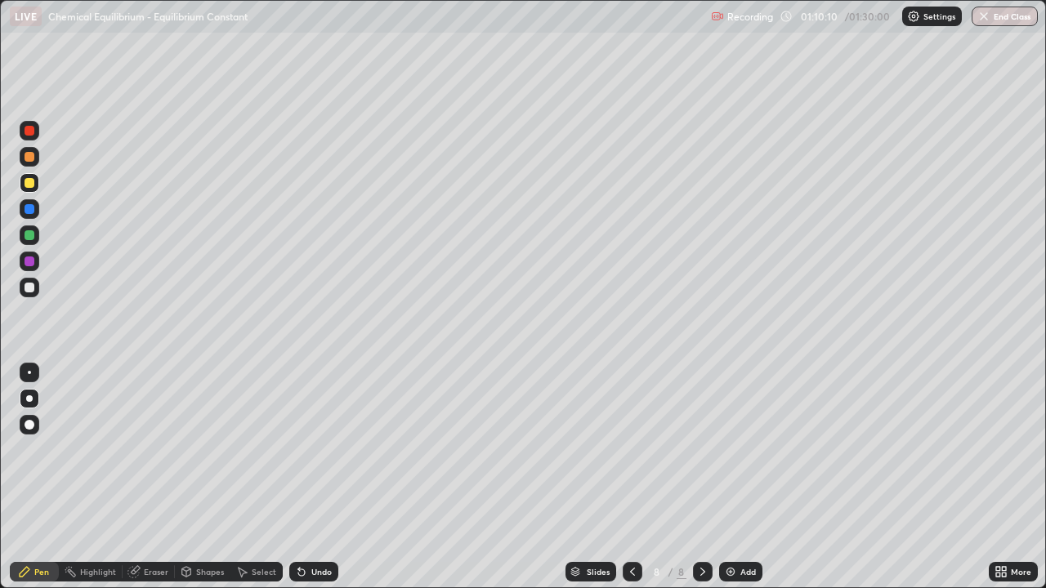
click at [32, 269] on div at bounding box center [30, 262] width 20 height 20
click at [202, 484] on div "Shapes" at bounding box center [210, 572] width 28 height 8
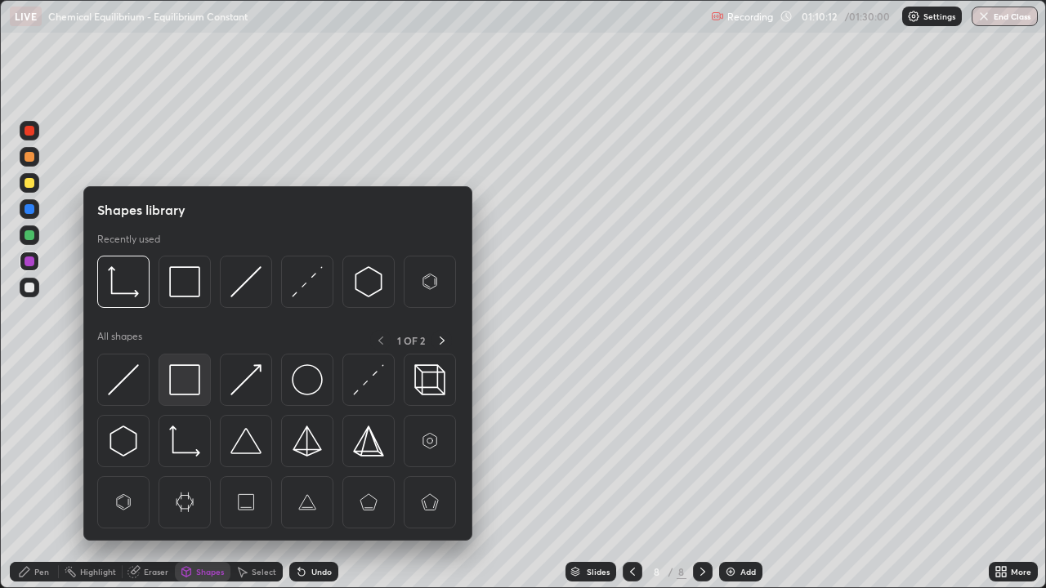
click at [183, 382] on img at bounding box center [184, 379] width 31 height 31
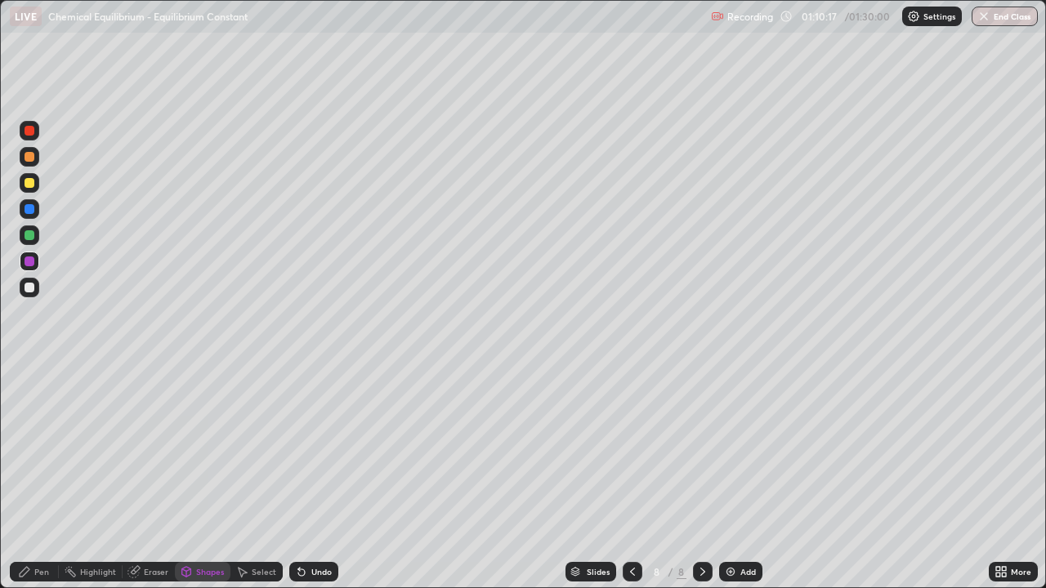
click at [47, 484] on div "Pen" at bounding box center [41, 572] width 15 height 8
click at [29, 288] on div at bounding box center [30, 288] width 10 height 10
click at [730, 484] on img at bounding box center [730, 571] width 13 height 13
click at [35, 234] on div at bounding box center [30, 235] width 20 height 20
click at [33, 187] on div at bounding box center [30, 183] width 20 height 20
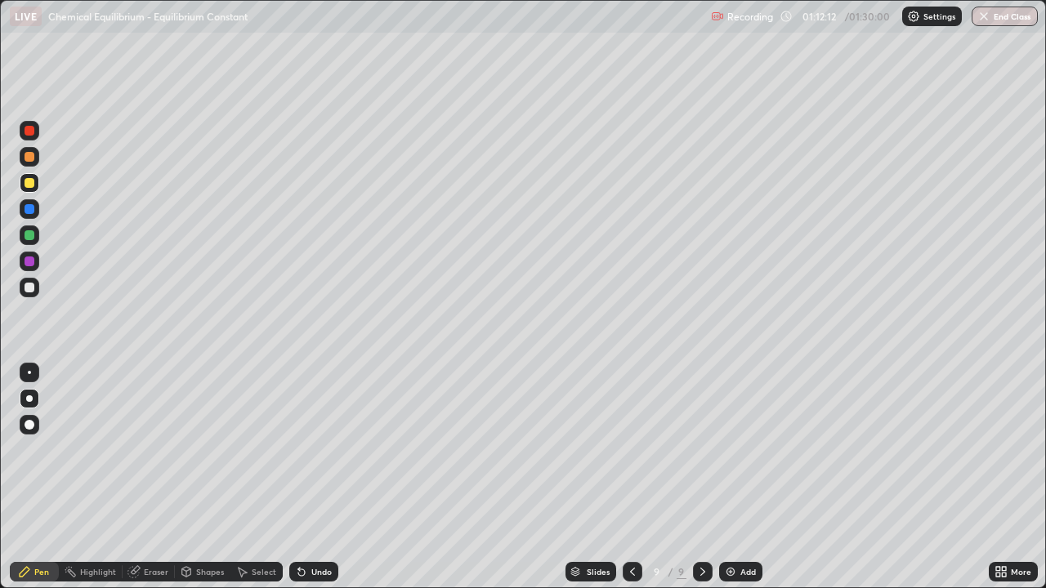
click at [29, 235] on div at bounding box center [30, 235] width 10 height 10
click at [30, 183] on div at bounding box center [30, 183] width 10 height 10
click at [30, 239] on div at bounding box center [30, 235] width 10 height 10
click at [30, 190] on div at bounding box center [30, 183] width 20 height 20
click at [1011, 484] on div "More" at bounding box center [1021, 572] width 20 height 8
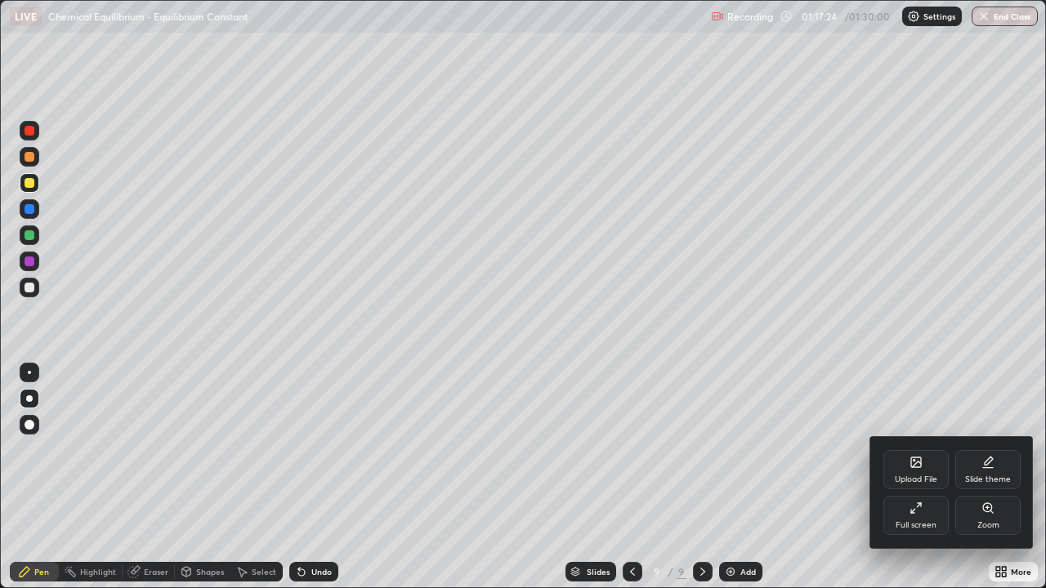
click at [924, 484] on div "Full screen" at bounding box center [915, 525] width 41 height 8
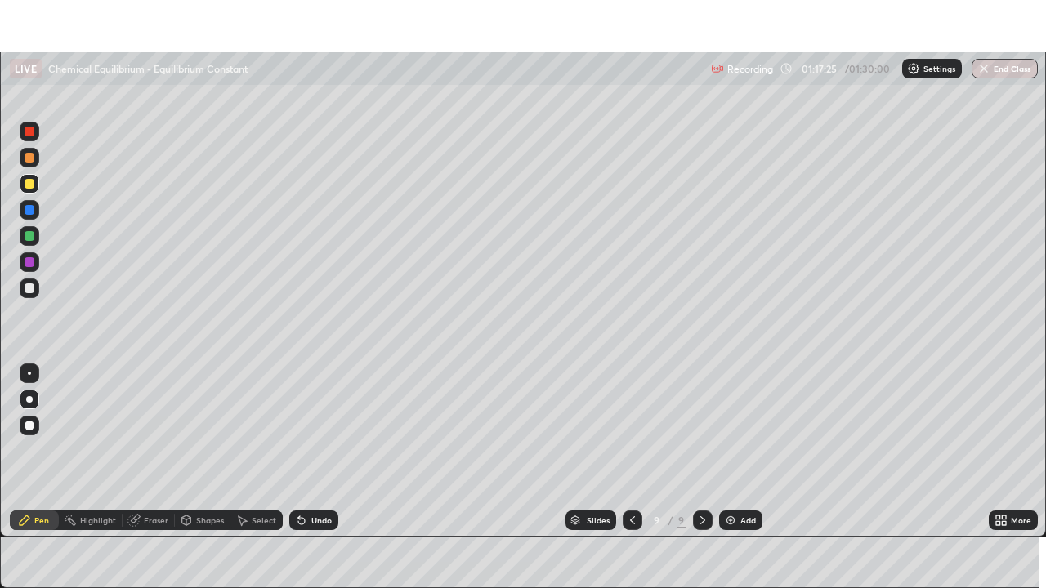
scroll to position [81213, 80651]
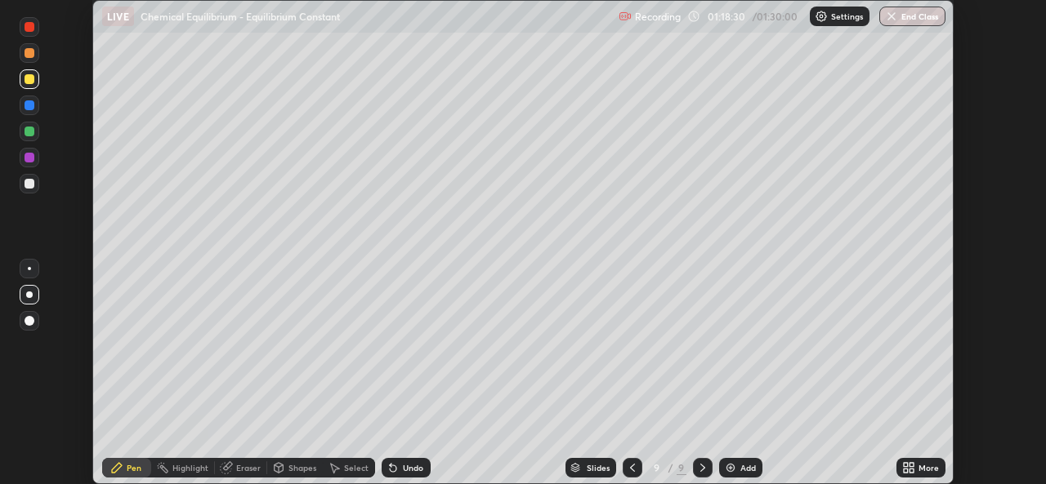
click at [911, 471] on icon at bounding box center [911, 471] width 4 height 4
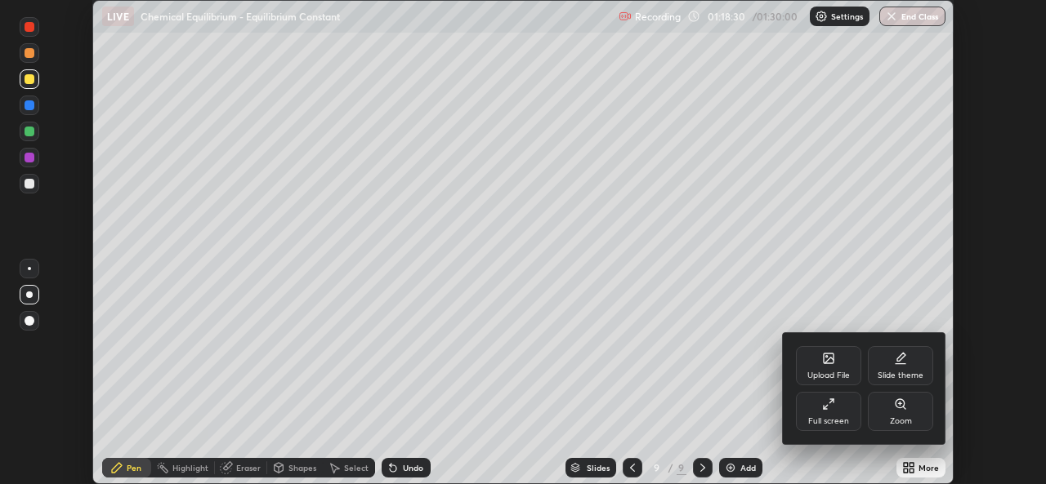
click at [822, 370] on div "Upload File" at bounding box center [828, 365] width 65 height 39
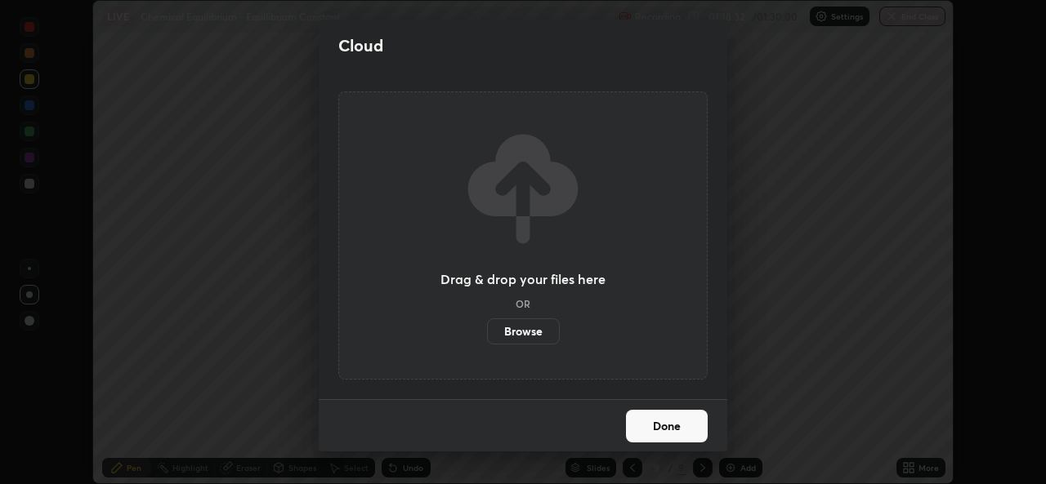
click at [538, 331] on label "Browse" at bounding box center [523, 332] width 73 height 26
click at [487, 331] on input "Browse" at bounding box center [487, 332] width 0 height 26
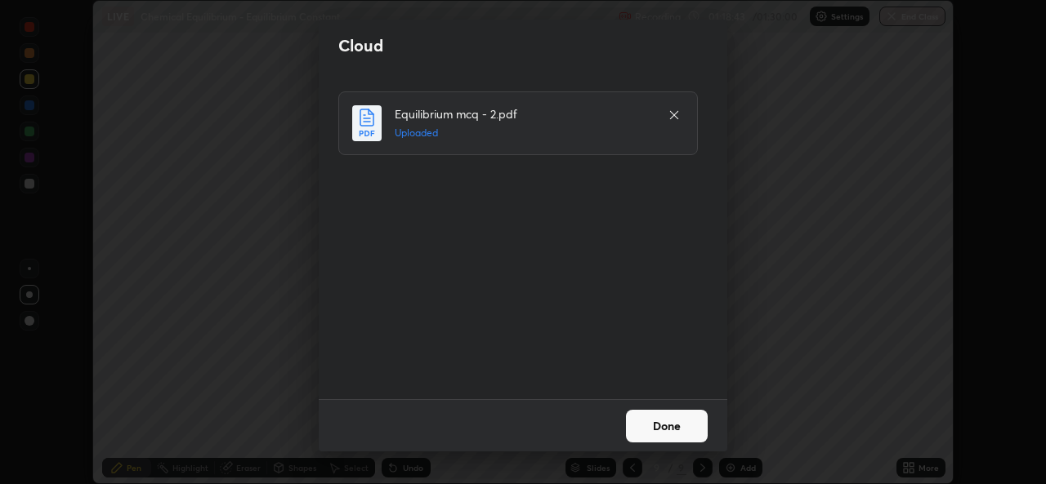
click at [652, 422] on button "Done" at bounding box center [667, 426] width 82 height 33
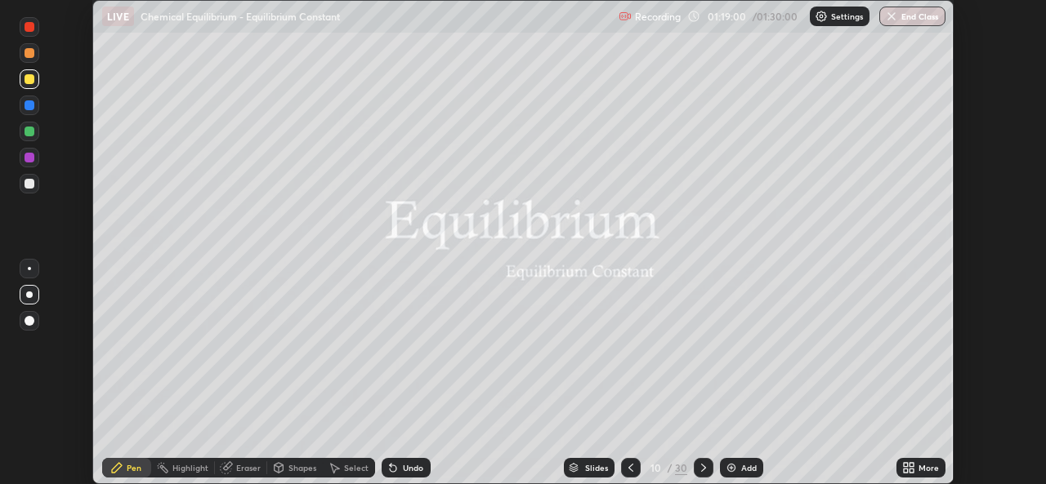
click at [898, 466] on div "More" at bounding box center [920, 468] width 49 height 20
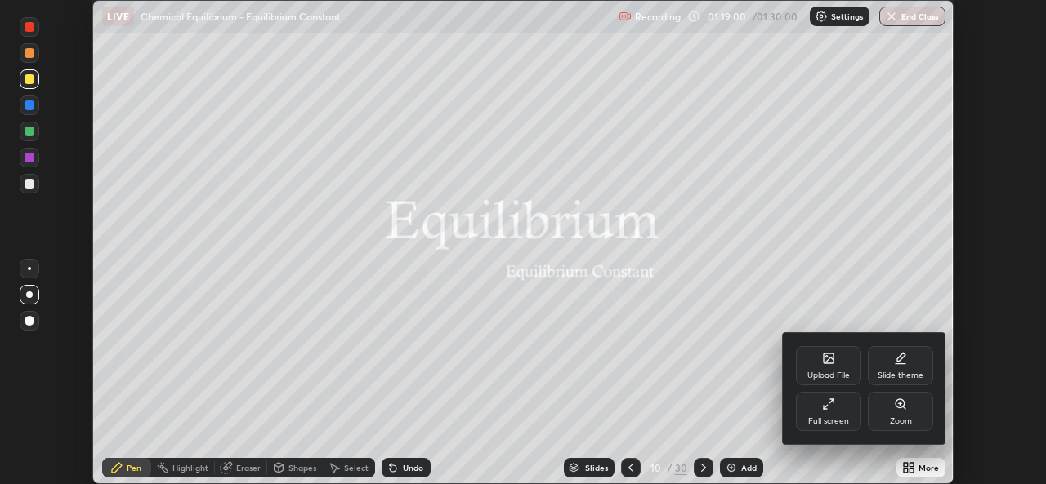
click at [830, 419] on div "Full screen" at bounding box center [828, 421] width 41 height 8
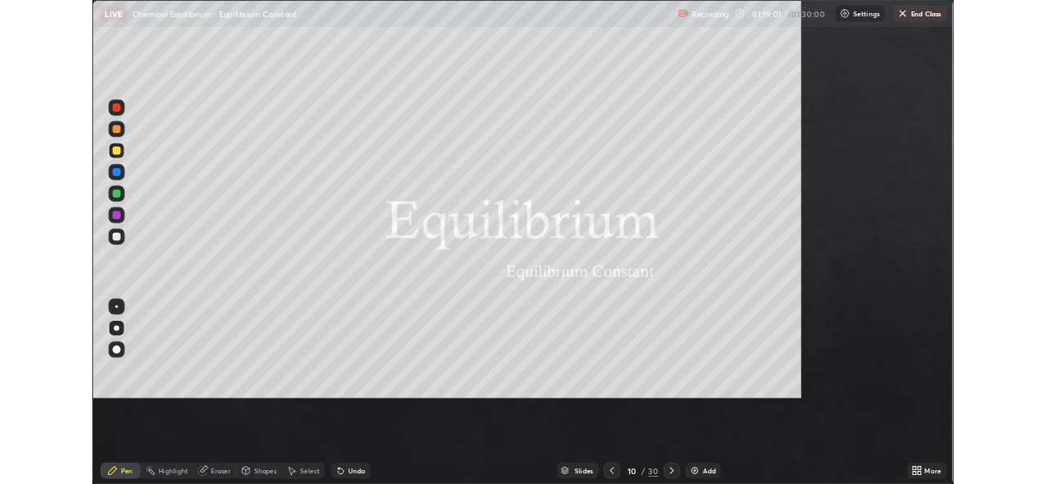
scroll to position [588, 1046]
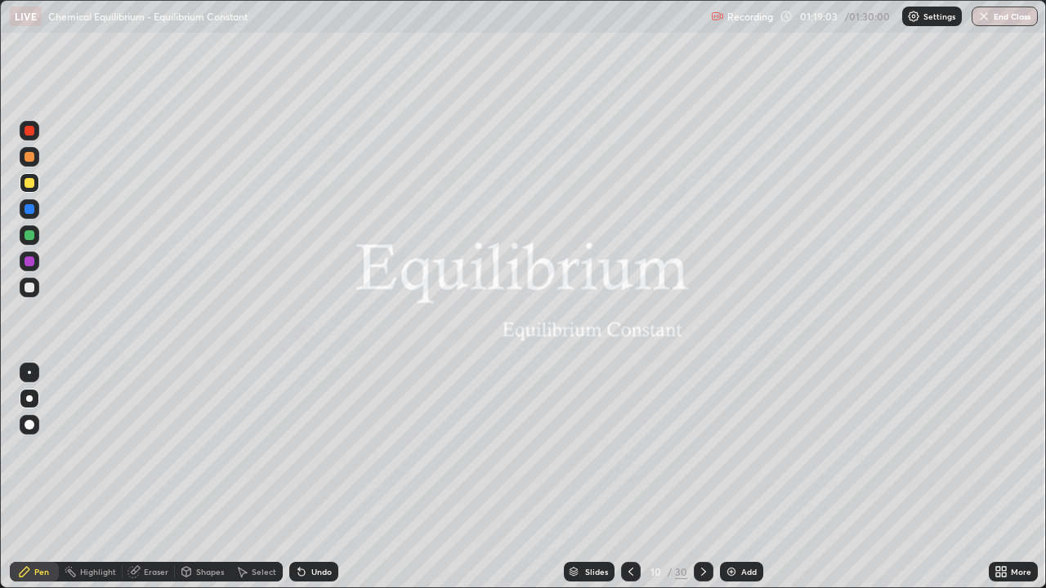
click at [700, 484] on icon at bounding box center [703, 571] width 13 height 13
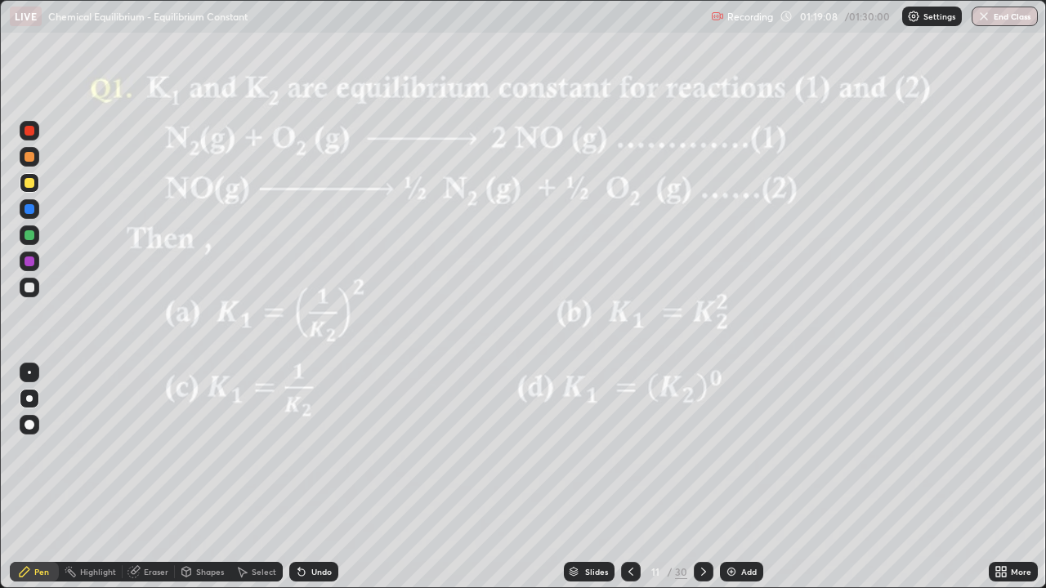
click at [31, 163] on div at bounding box center [30, 157] width 20 height 20
click at [702, 484] on icon at bounding box center [703, 571] width 13 height 13
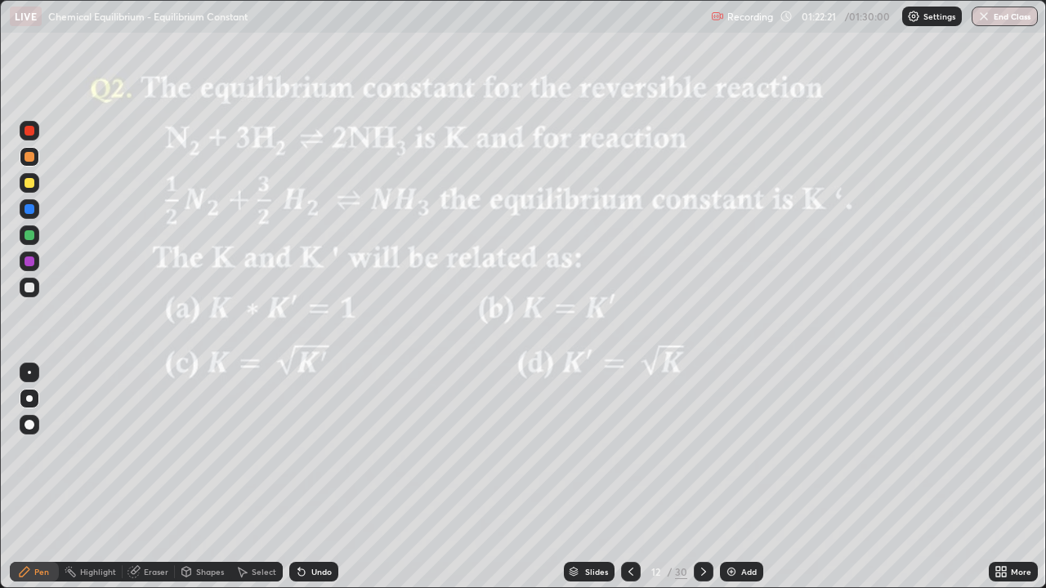
click at [136, 484] on icon at bounding box center [133, 572] width 11 height 11
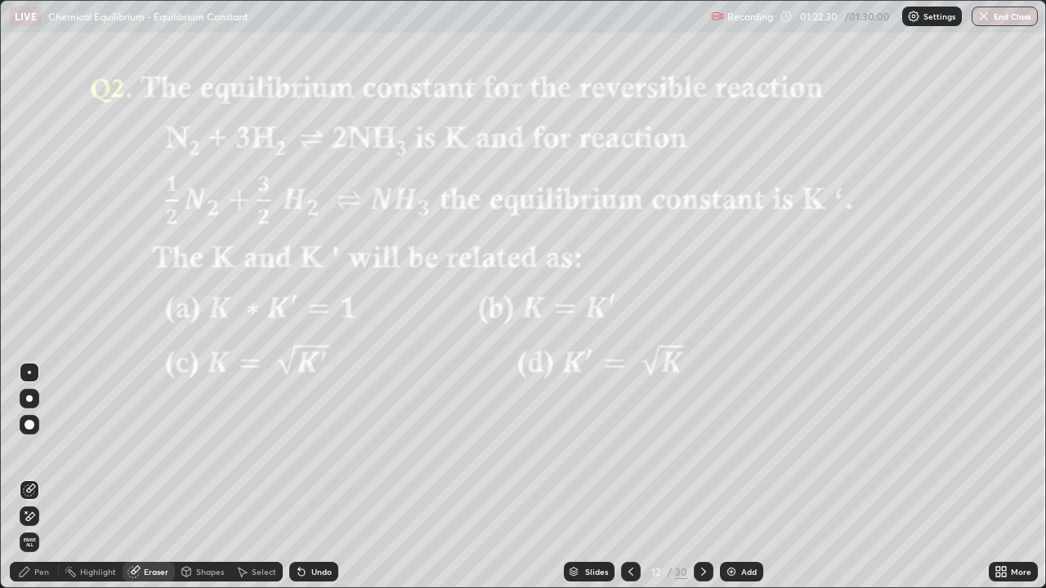
click at [38, 484] on div "Pen" at bounding box center [41, 572] width 15 height 8
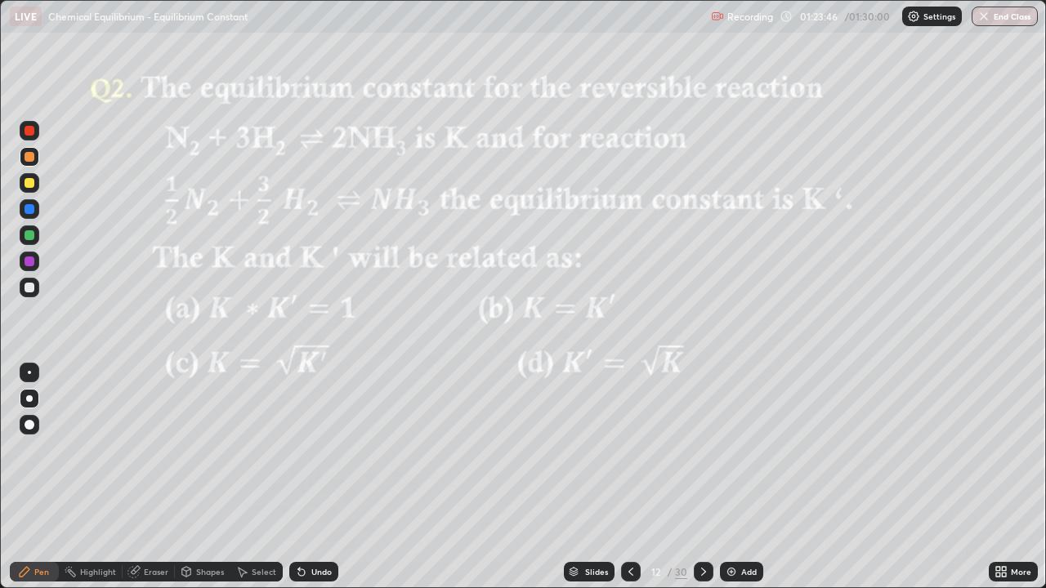
click at [629, 484] on icon at bounding box center [630, 571] width 13 height 13
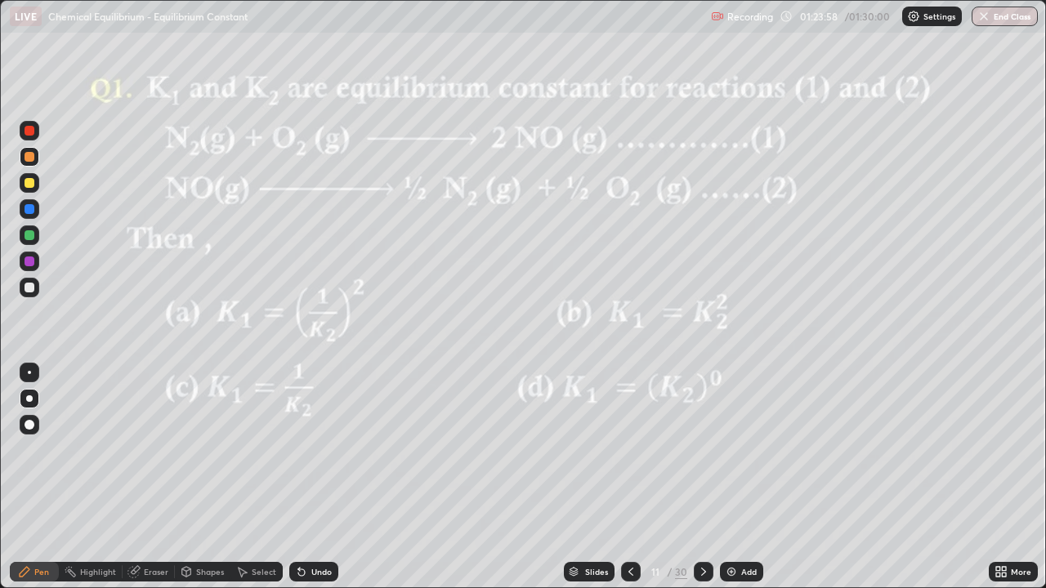
click at [702, 484] on icon at bounding box center [703, 572] width 5 height 8
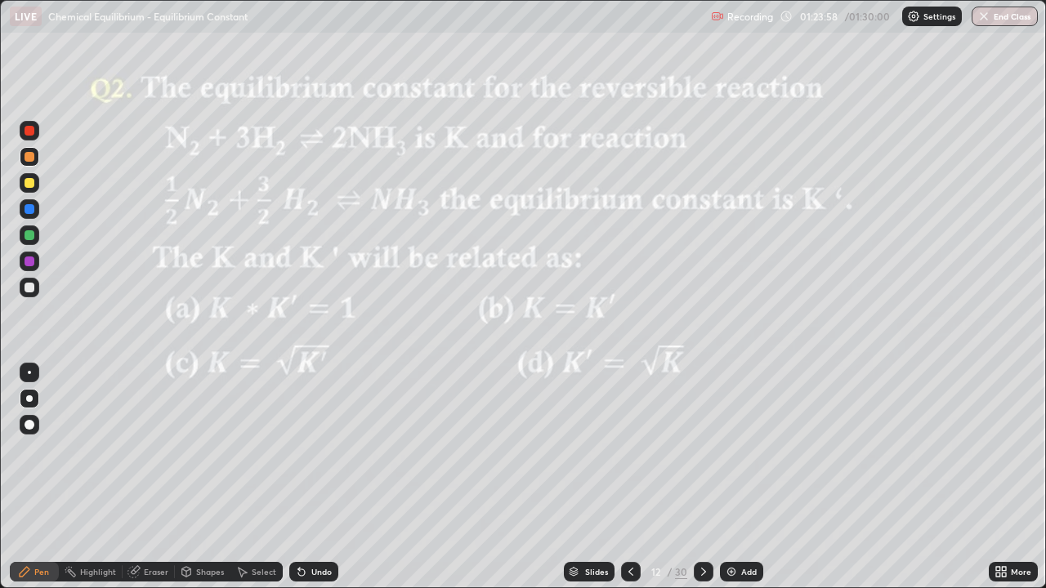
click at [702, 484] on icon at bounding box center [703, 572] width 5 height 8
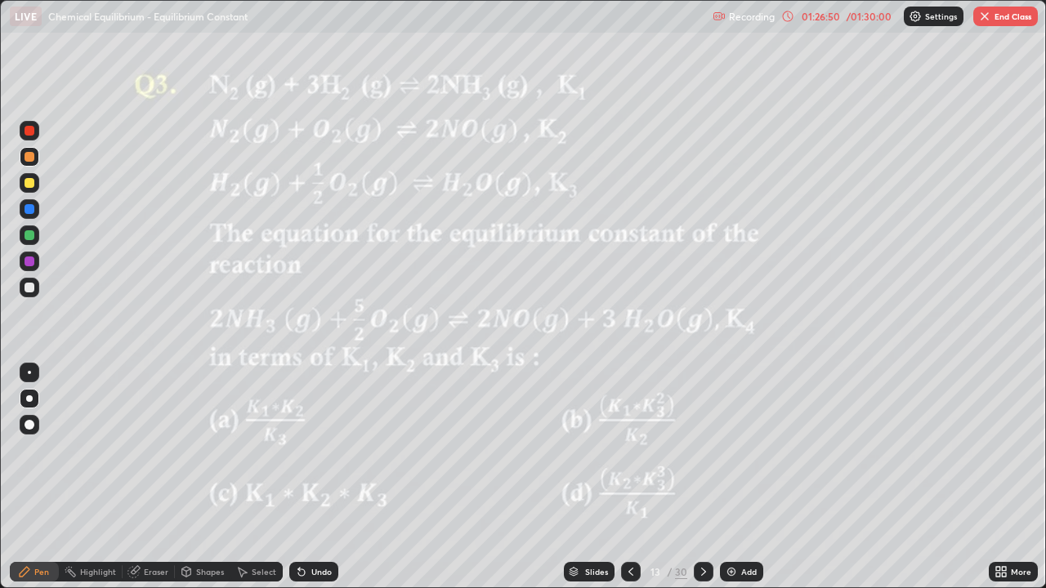
click at [726, 484] on img at bounding box center [731, 571] width 13 height 13
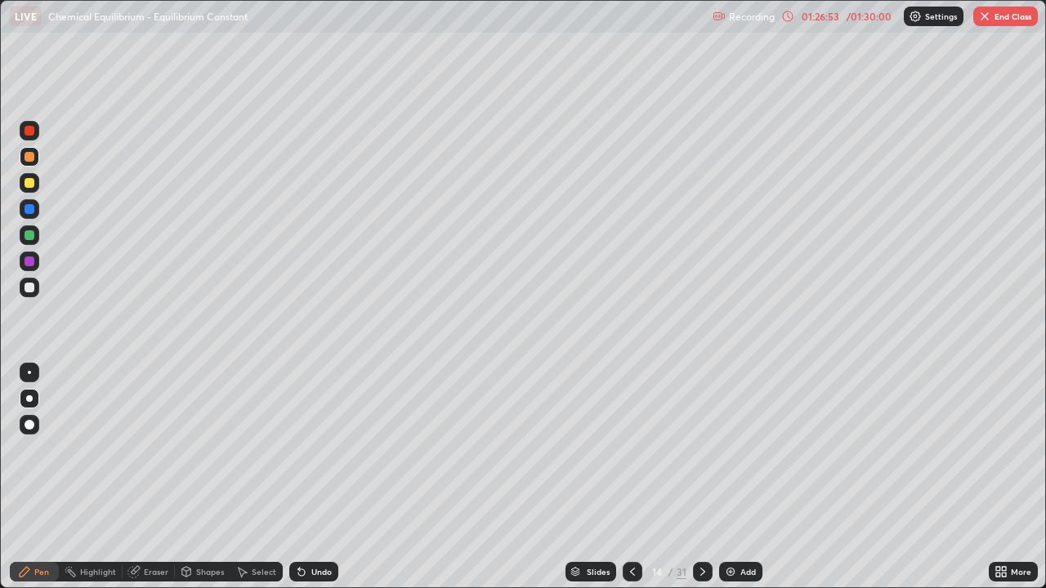
click at [700, 484] on icon at bounding box center [702, 572] width 5 height 8
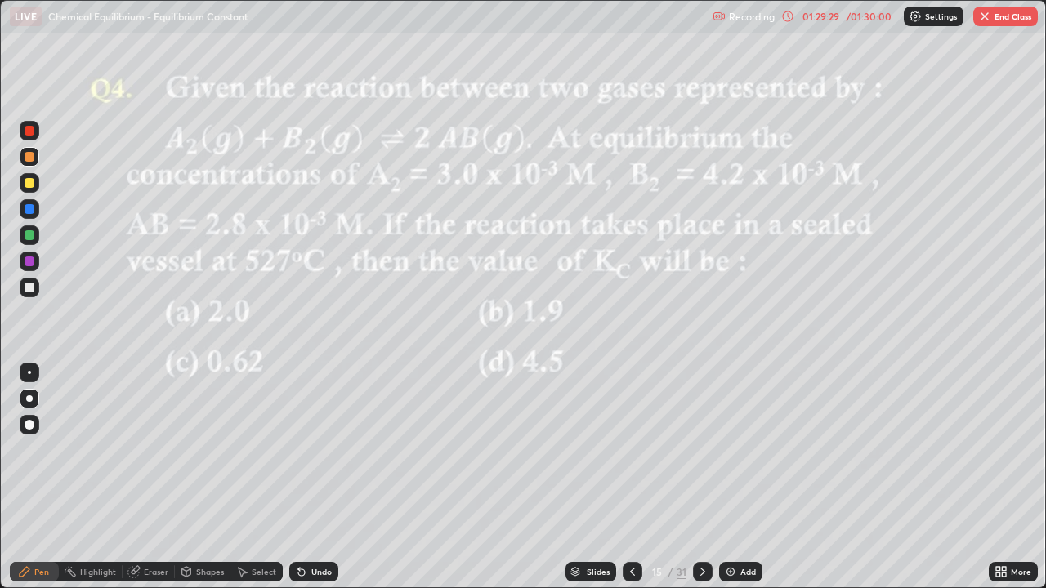
click at [701, 484] on icon at bounding box center [702, 571] width 13 height 13
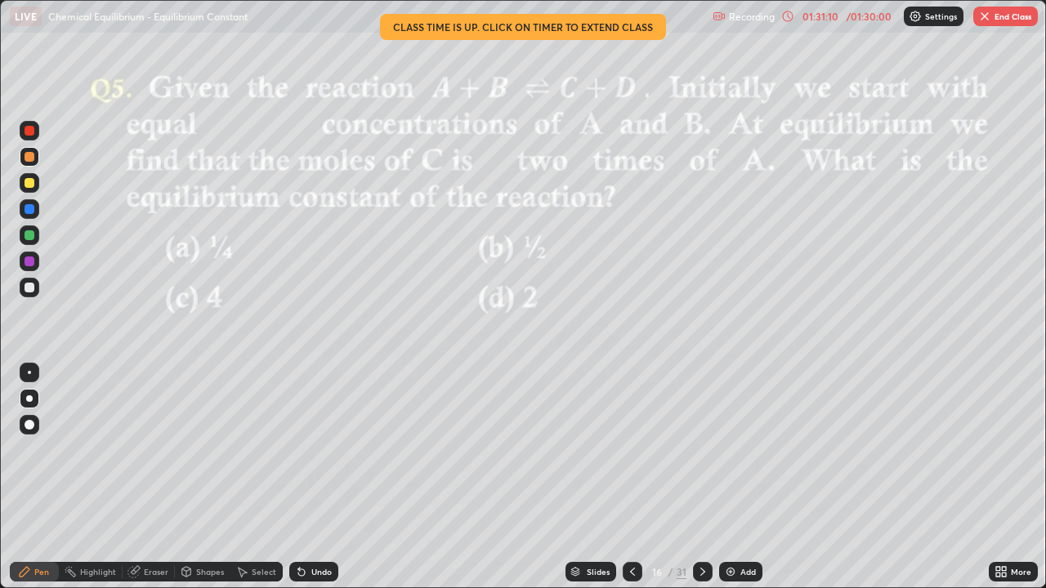
click at [163, 484] on div "Eraser" at bounding box center [156, 572] width 25 height 8
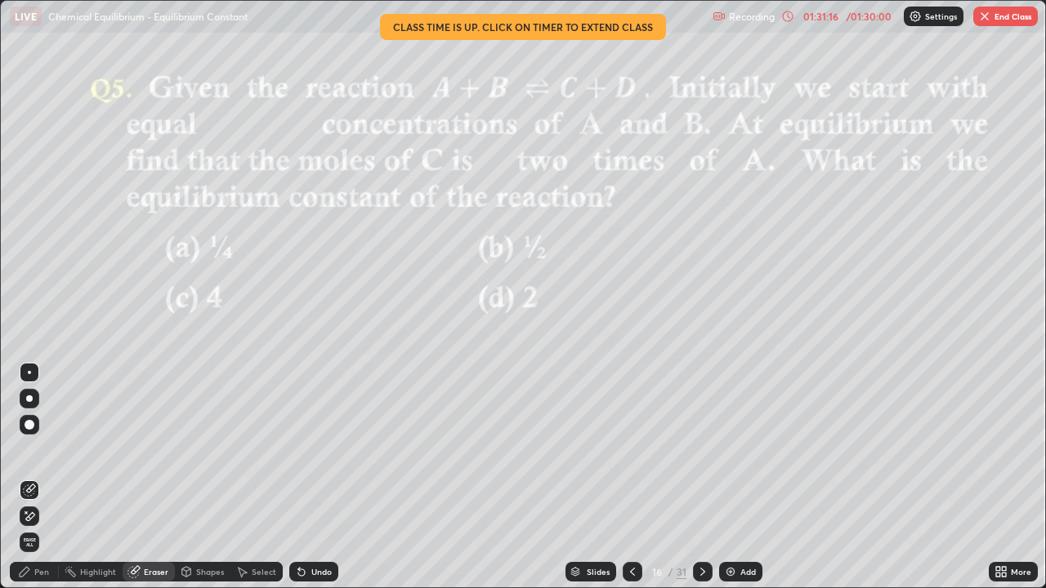
click at [47, 484] on div "Pen" at bounding box center [41, 572] width 15 height 8
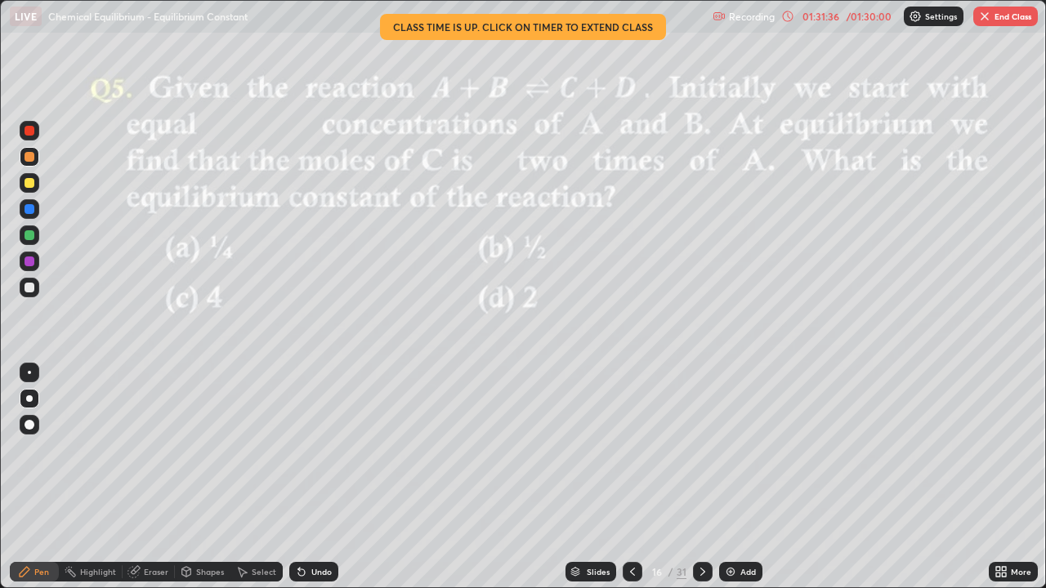
click at [1014, 484] on div "More" at bounding box center [1013, 572] width 49 height 20
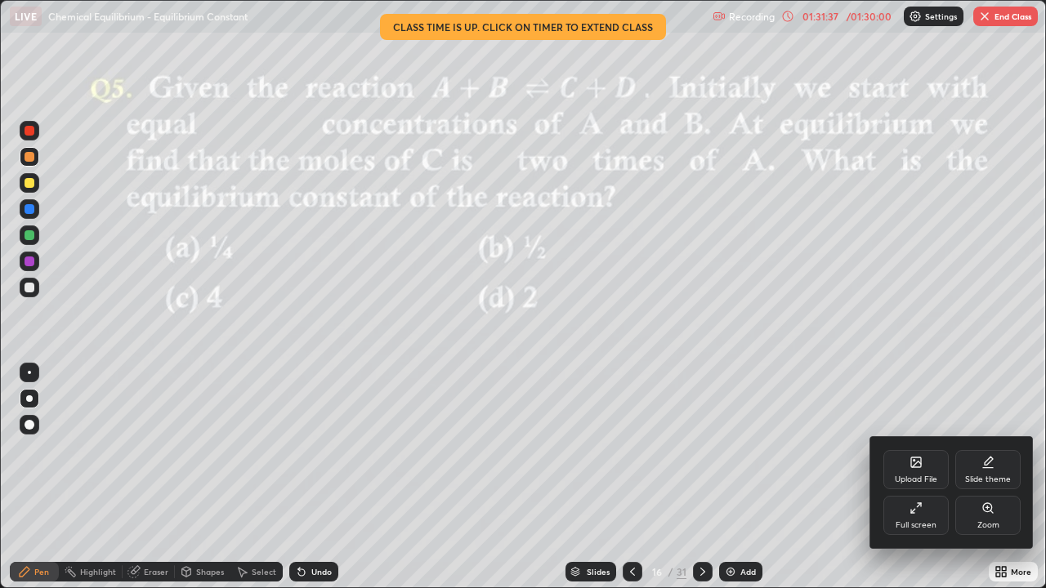
click at [928, 484] on div "Full screen" at bounding box center [915, 515] width 65 height 39
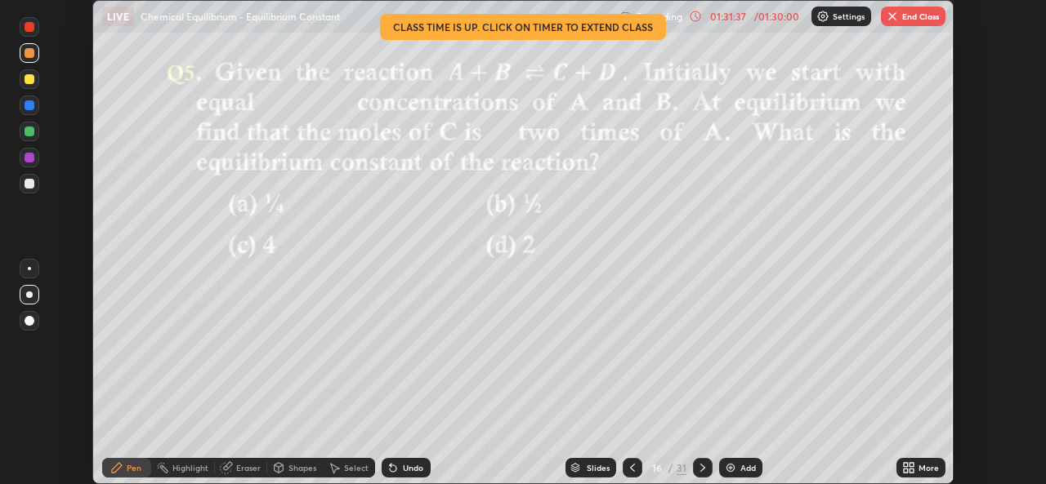
scroll to position [81213, 80651]
click at [910, 18] on button "End Class" at bounding box center [913, 17] width 65 height 20
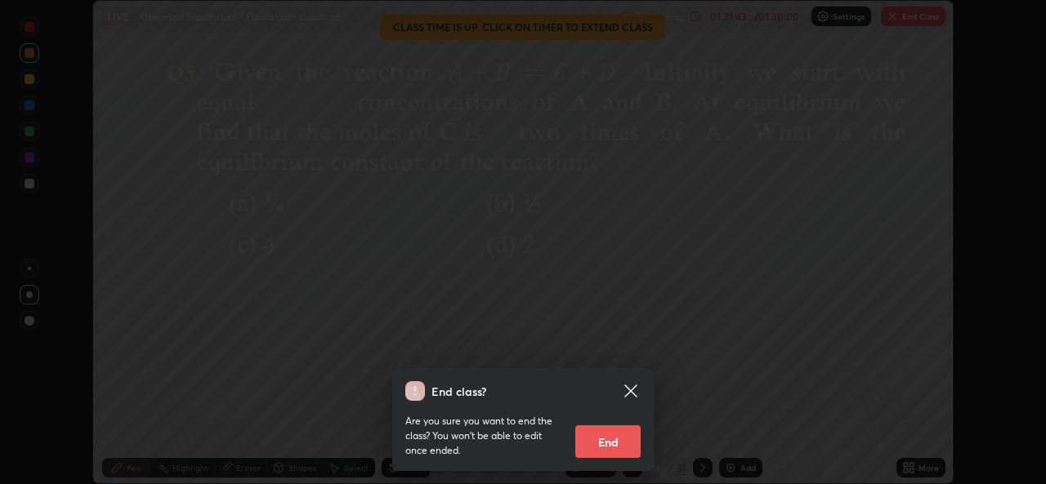
click at [622, 435] on button "End" at bounding box center [607, 442] width 65 height 33
